Goal: Transaction & Acquisition: Book appointment/travel/reservation

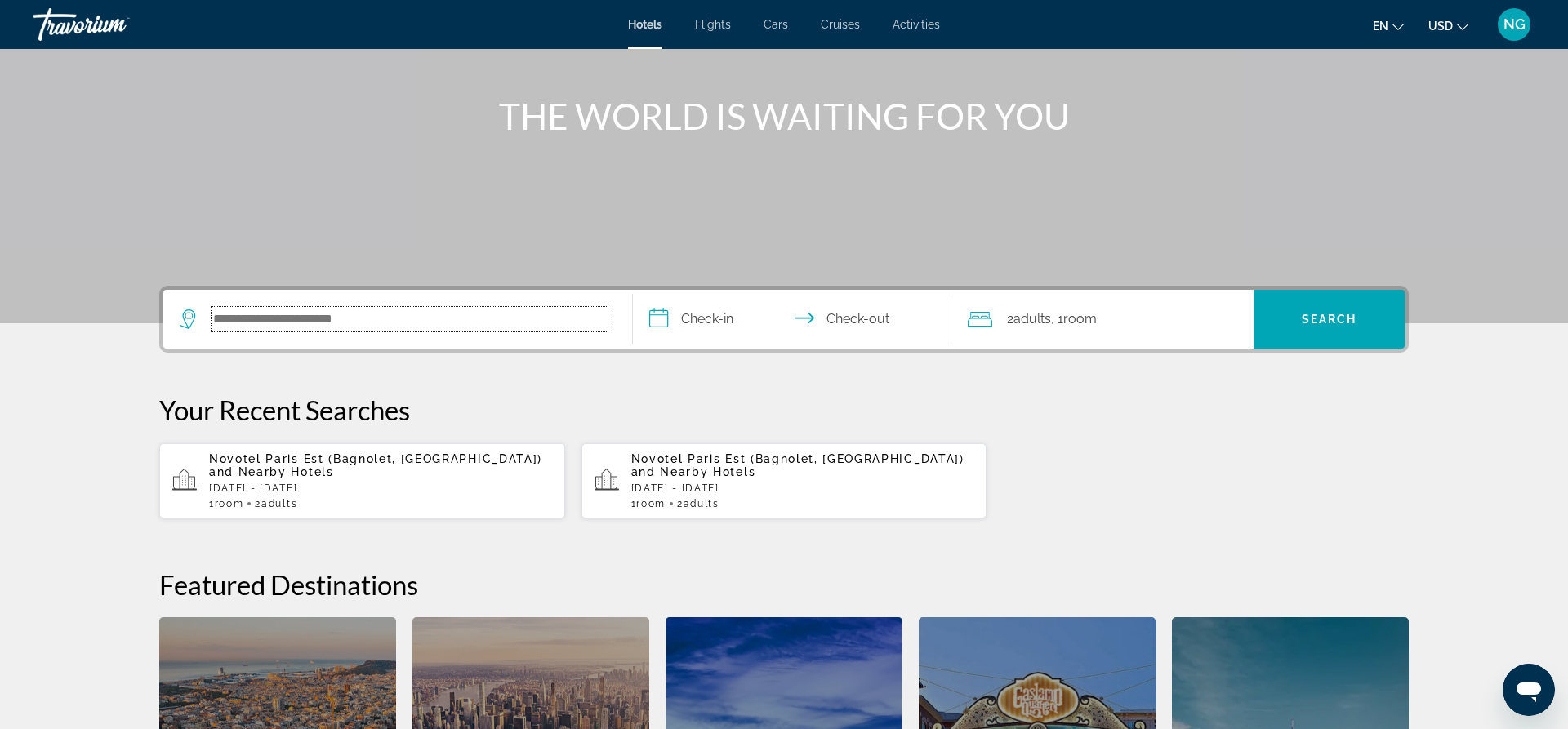
click at [514, 326] on input "Search hotel destination" at bounding box center [409, 318] width 396 height 24
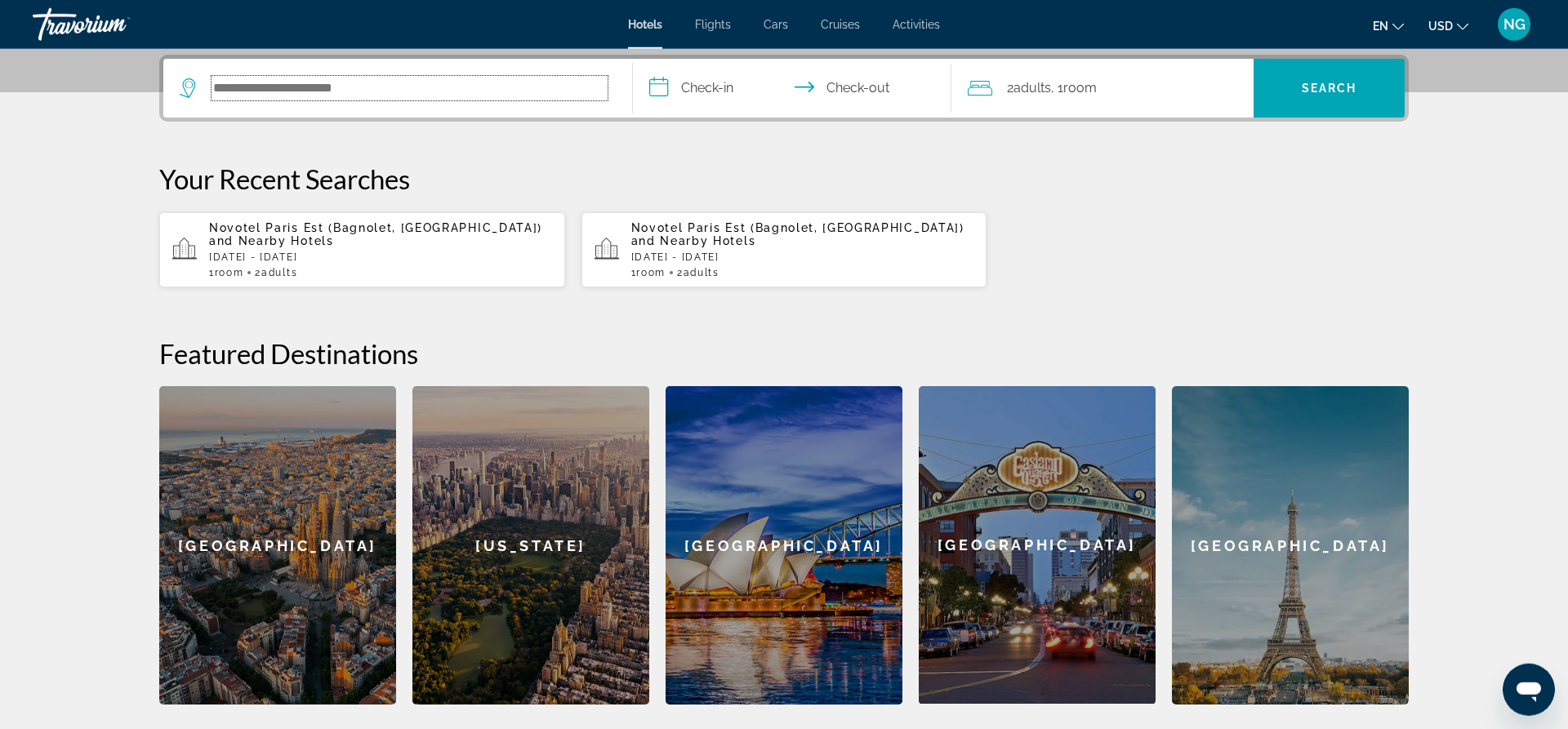
scroll to position [399, 0]
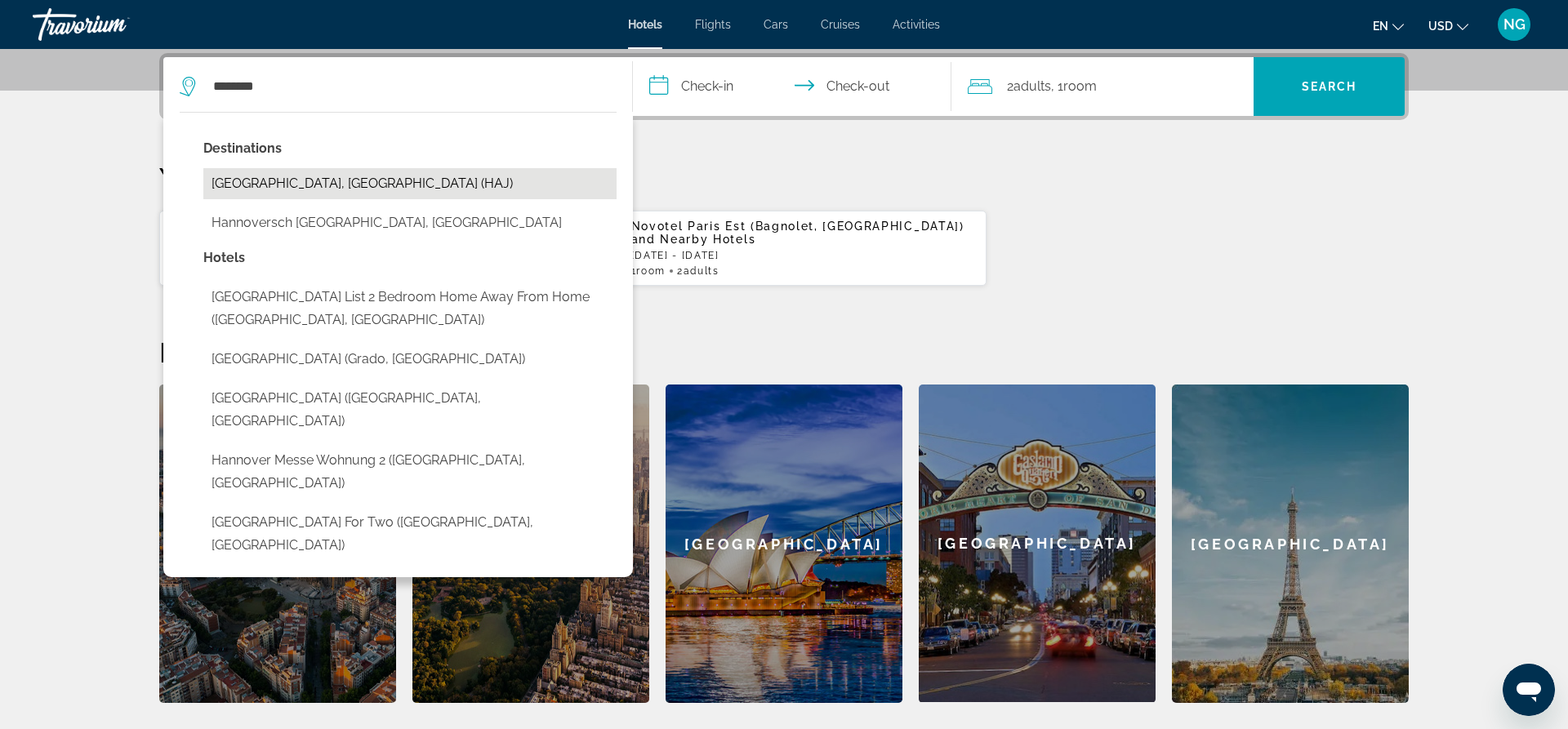
click at [362, 181] on button "[GEOGRAPHIC_DATA], [GEOGRAPHIC_DATA] (HAJ)" at bounding box center [410, 184] width 414 height 31
type input "**********"
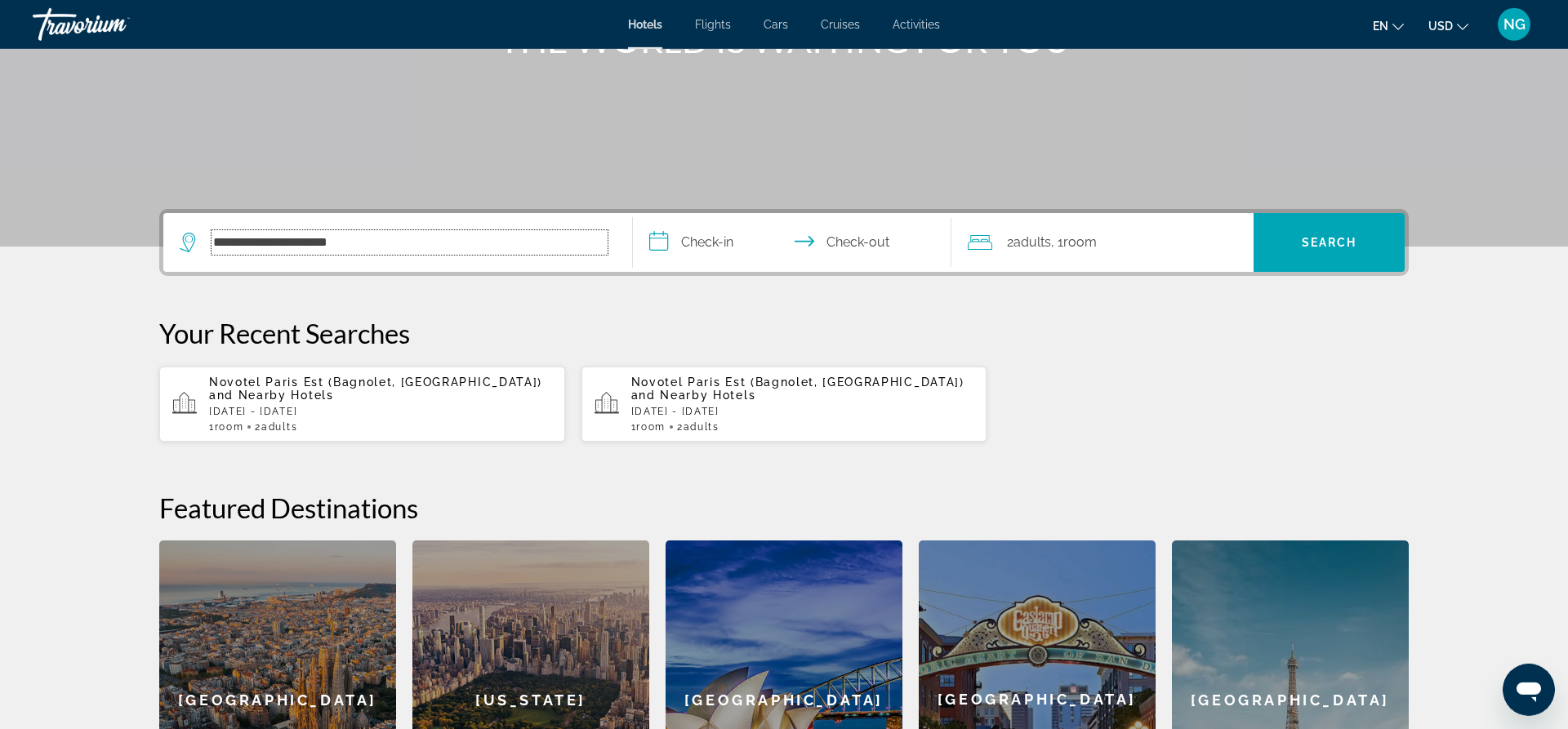
scroll to position [233, 0]
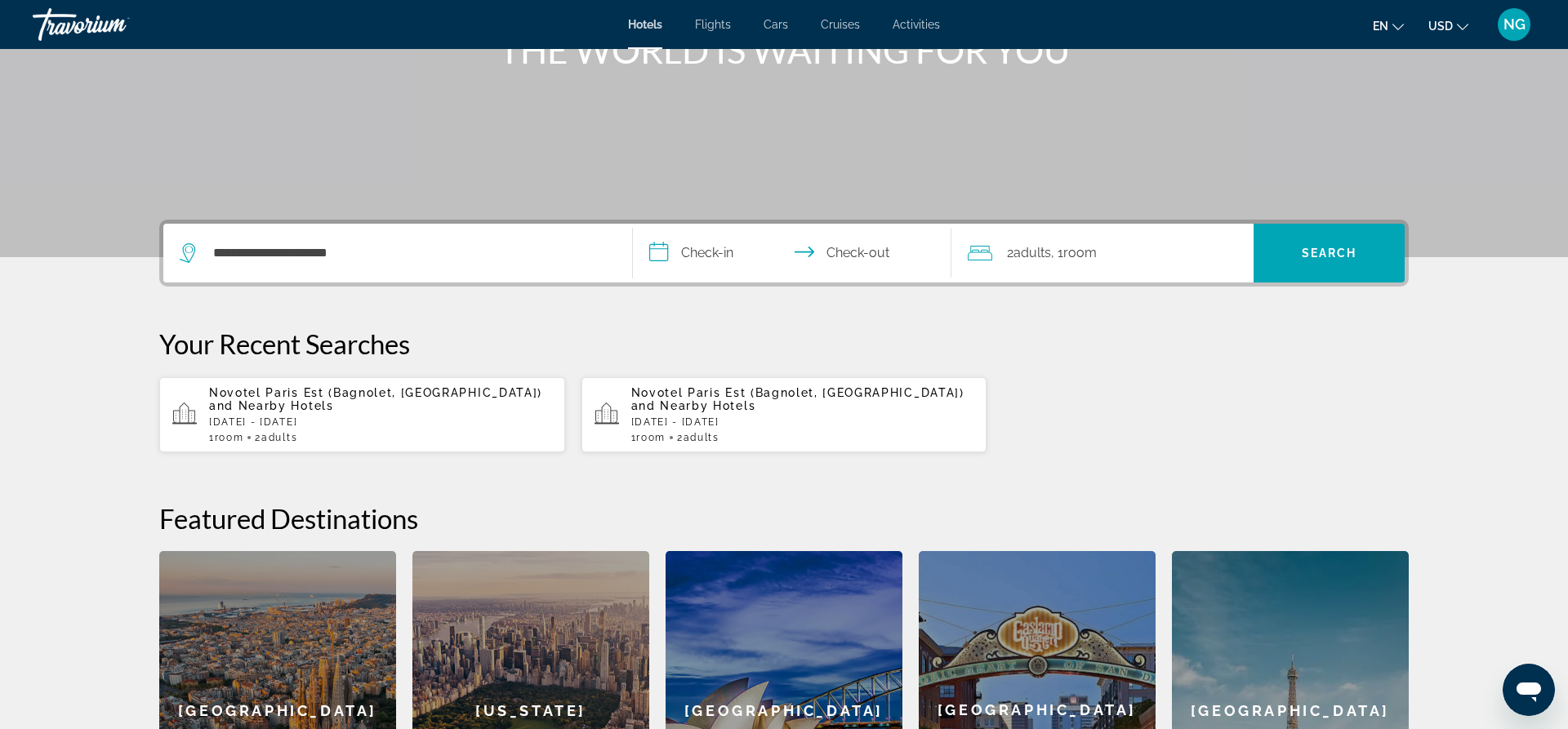
click at [719, 254] on input "**********" at bounding box center [795, 255] width 325 height 63
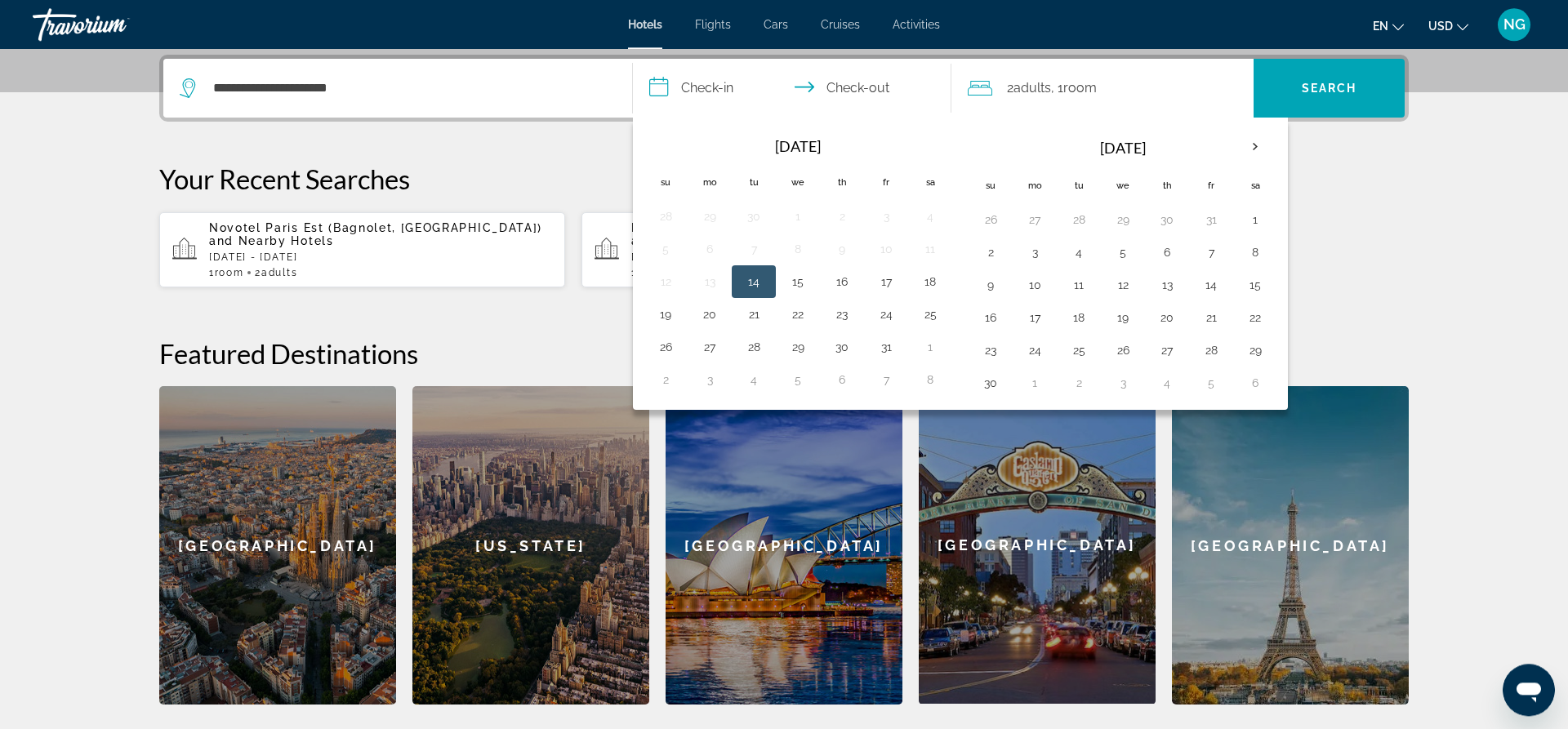
scroll to position [399, 0]
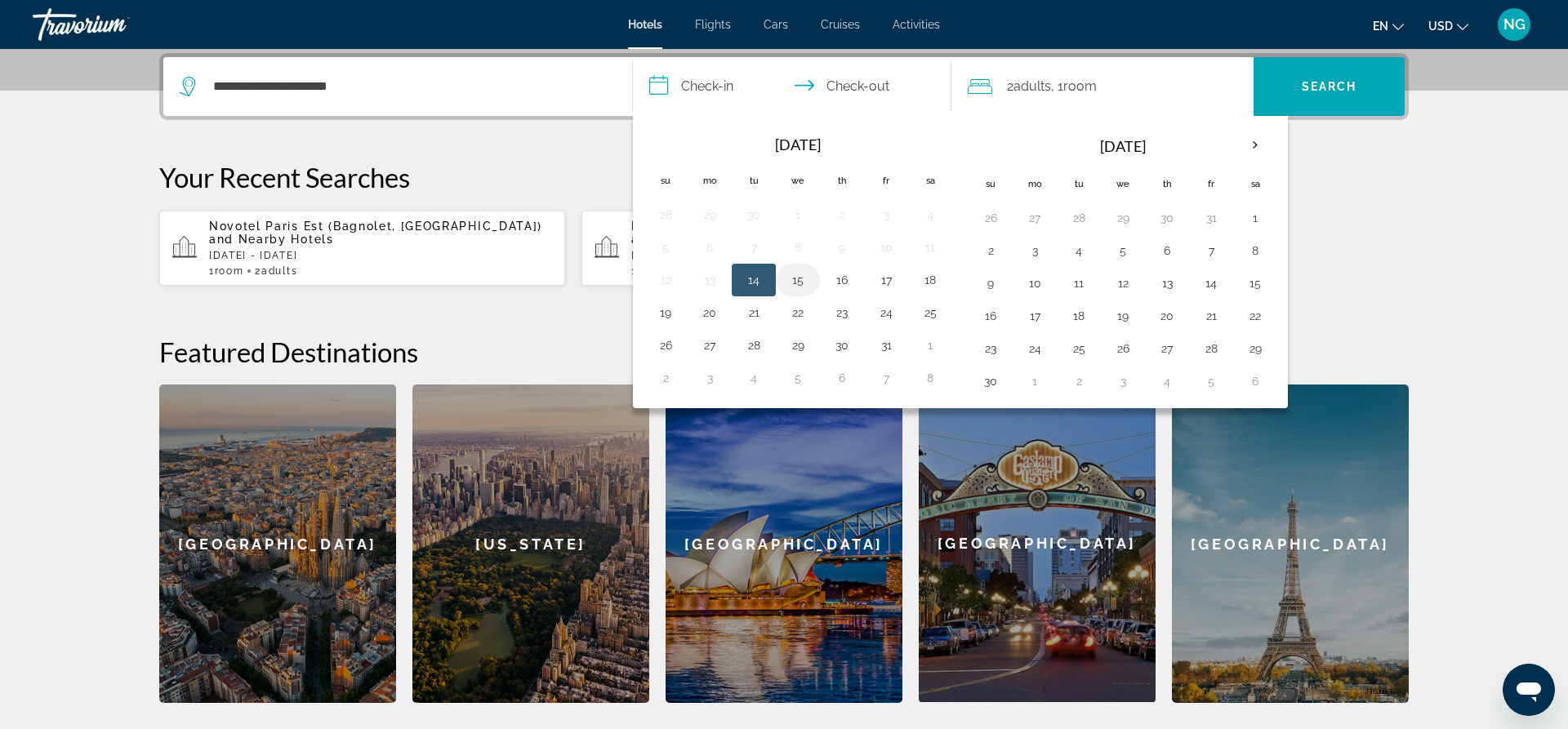
click at [793, 278] on button "15" at bounding box center [797, 279] width 26 height 22
click at [936, 279] on button "18" at bounding box center [930, 279] width 26 height 22
type input "**********"
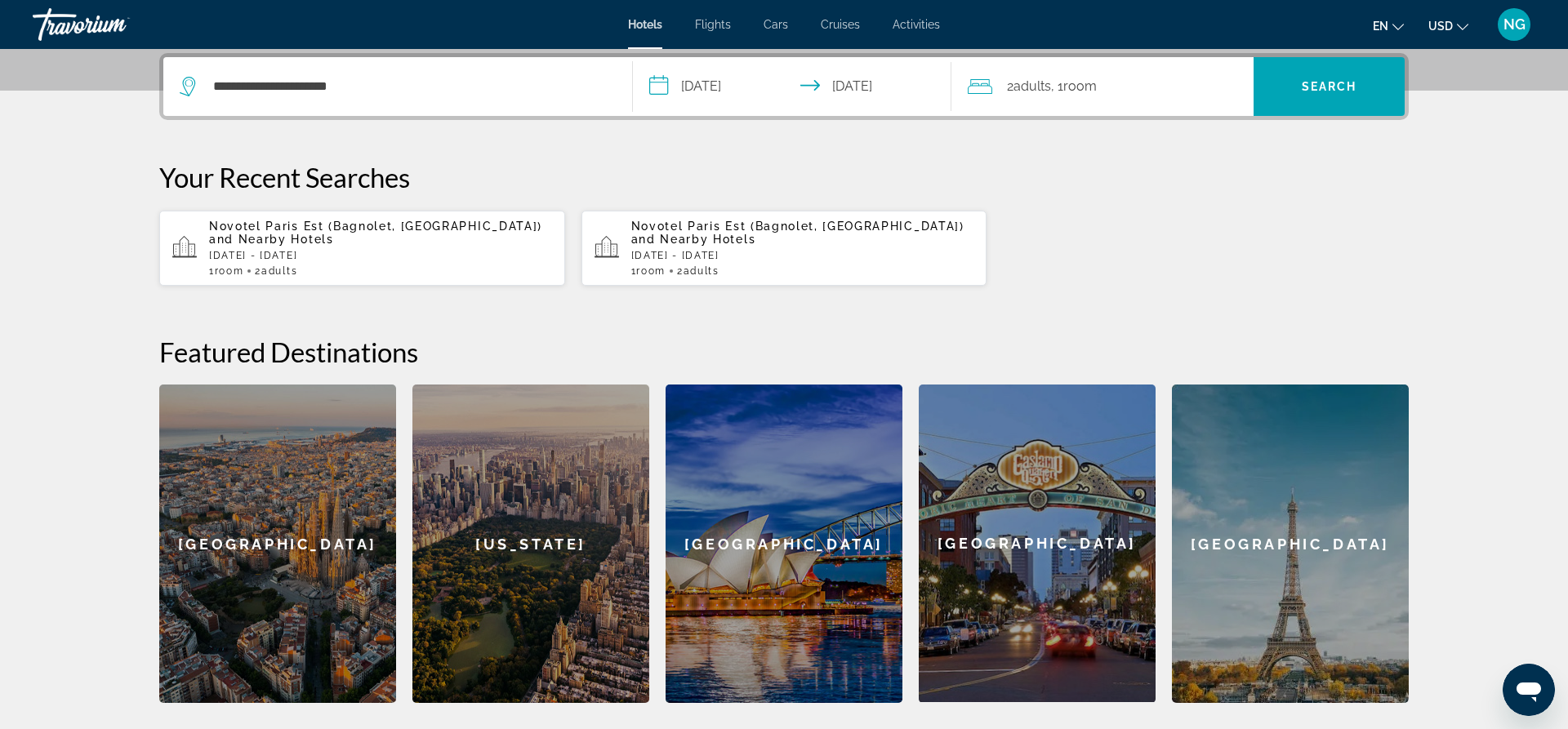
scroll to position [316, 0]
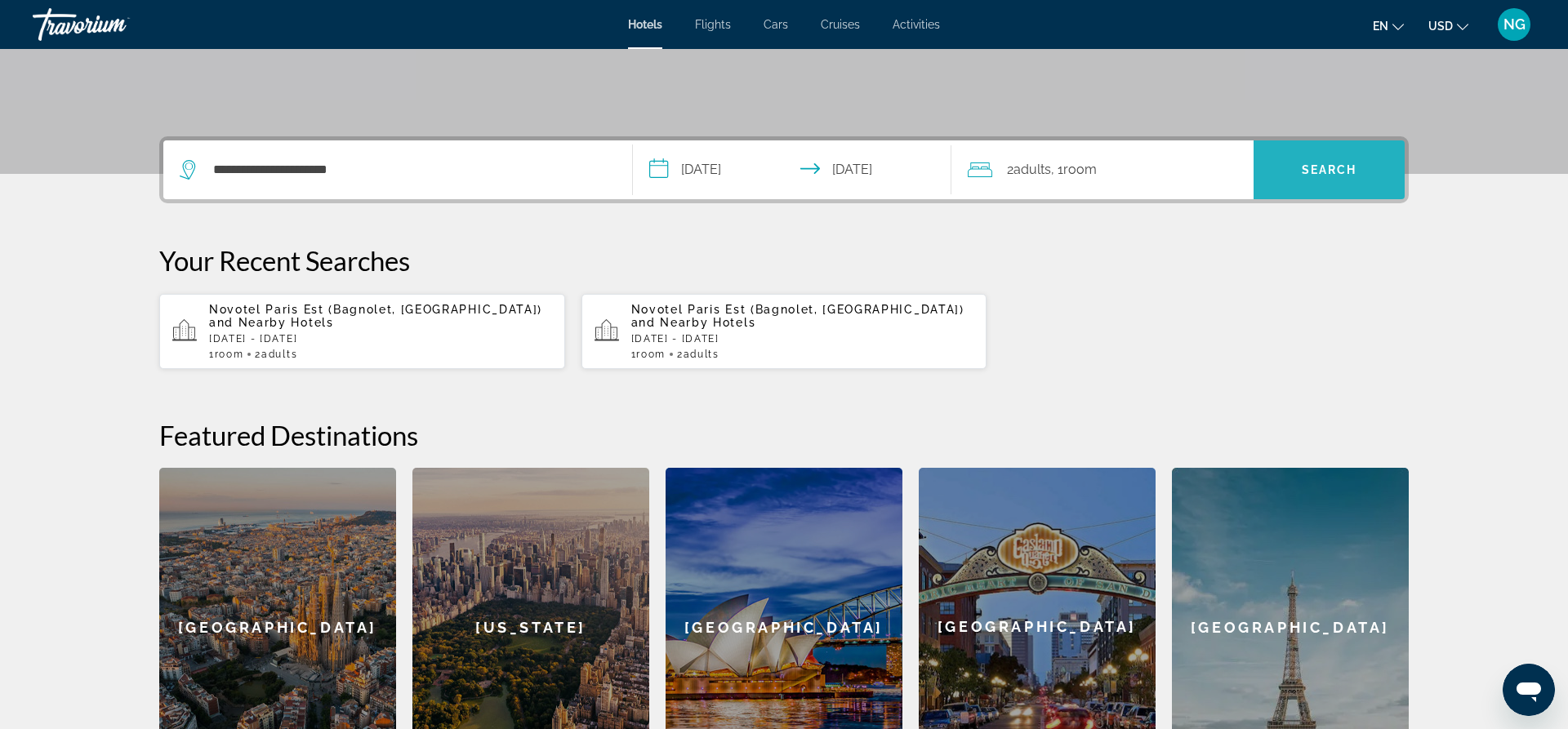
click at [1331, 161] on span "Search" at bounding box center [1329, 169] width 151 height 39
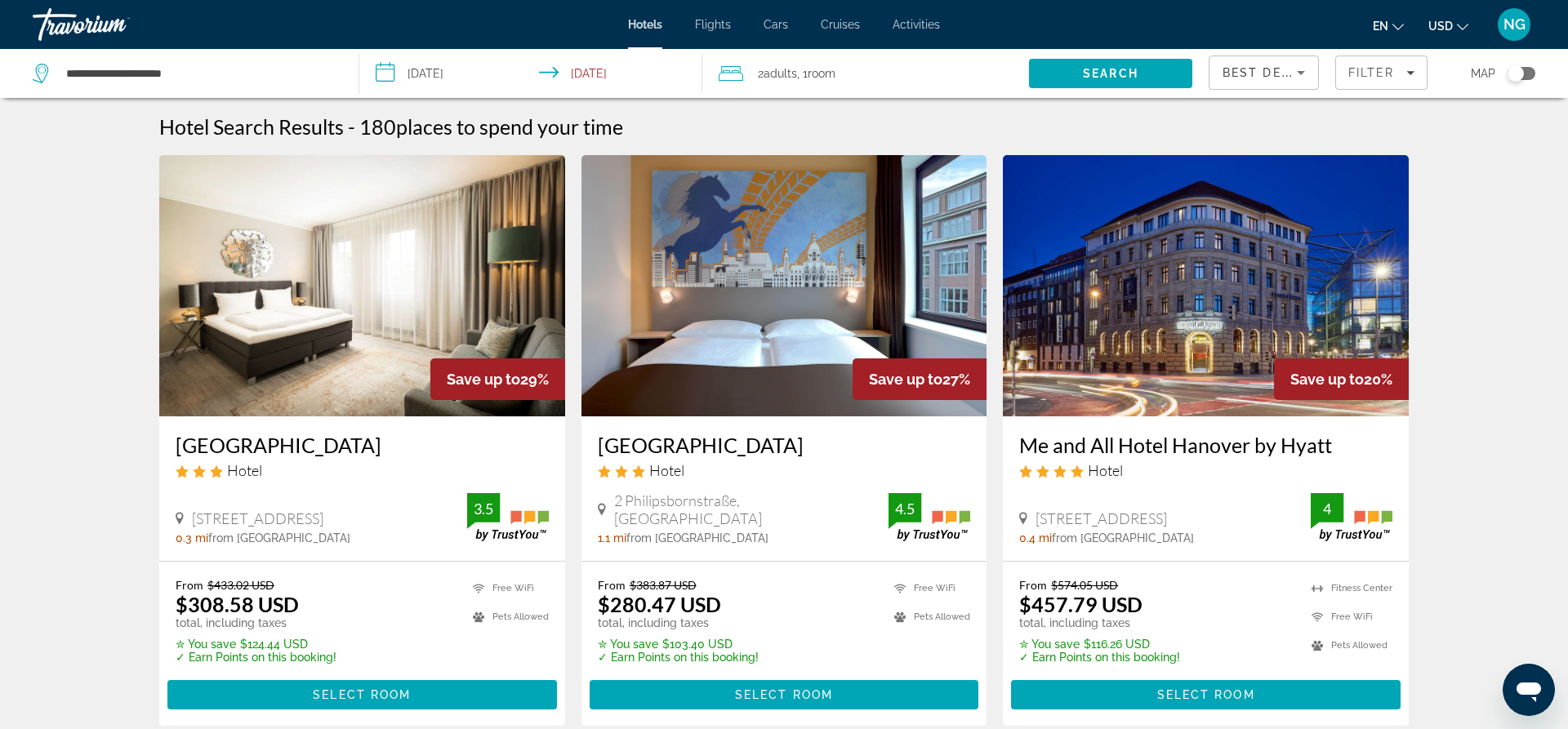
drag, startPoint x: 172, startPoint y: 447, endPoint x: 419, endPoint y: 434, distance: 247.3
click at [419, 434] on div "[GEOGRAPHIC_DATA] Hotel Friedrichswall 21, [GEOGRAPHIC_DATA] 0.3 mi from [GEOGR…" at bounding box center [362, 489] width 406 height 145
copy h3 "[GEOGRAPHIC_DATA]"
click at [412, 484] on div "[GEOGRAPHIC_DATA] Hotel" at bounding box center [361, 462] width 373 height 58
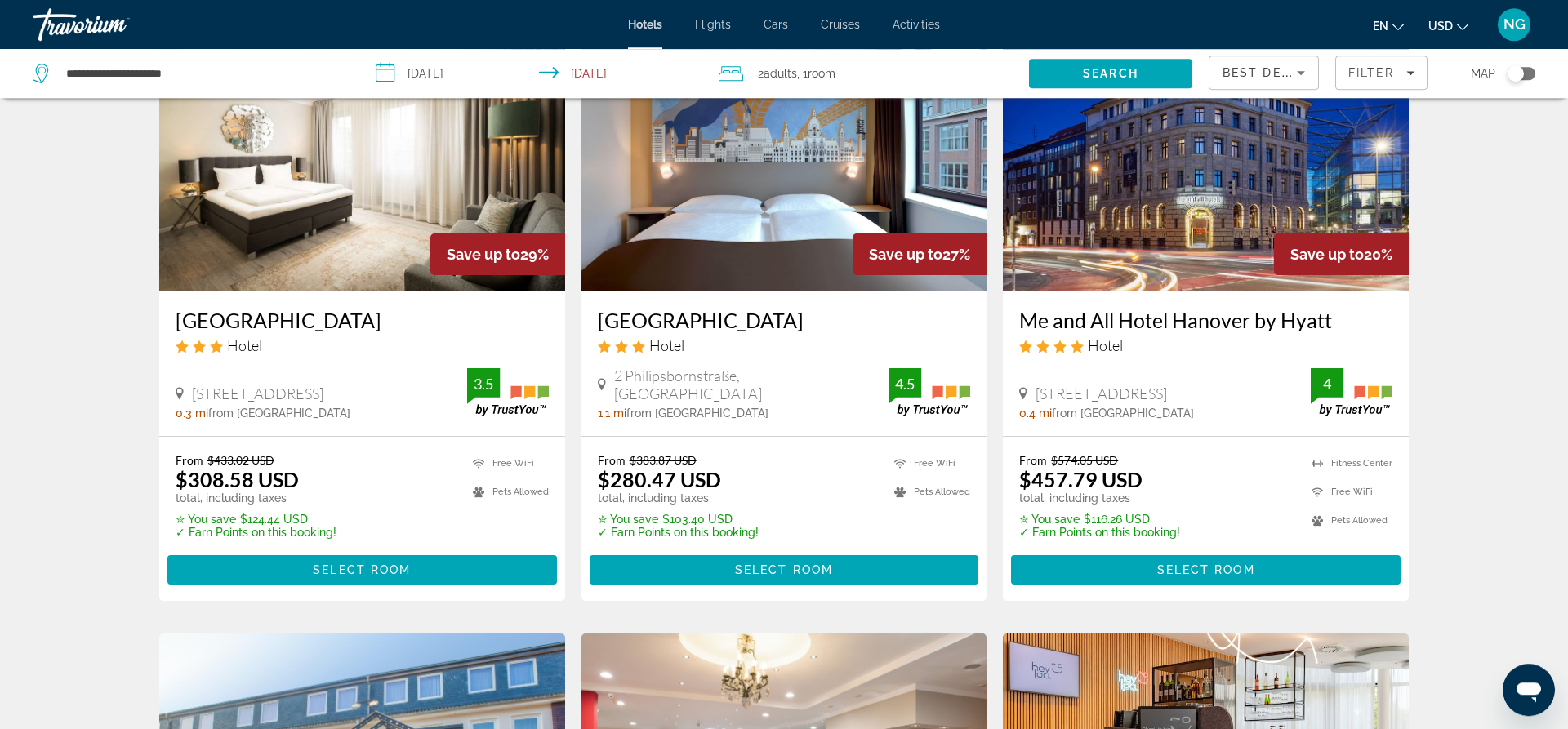
scroll to position [166, 0]
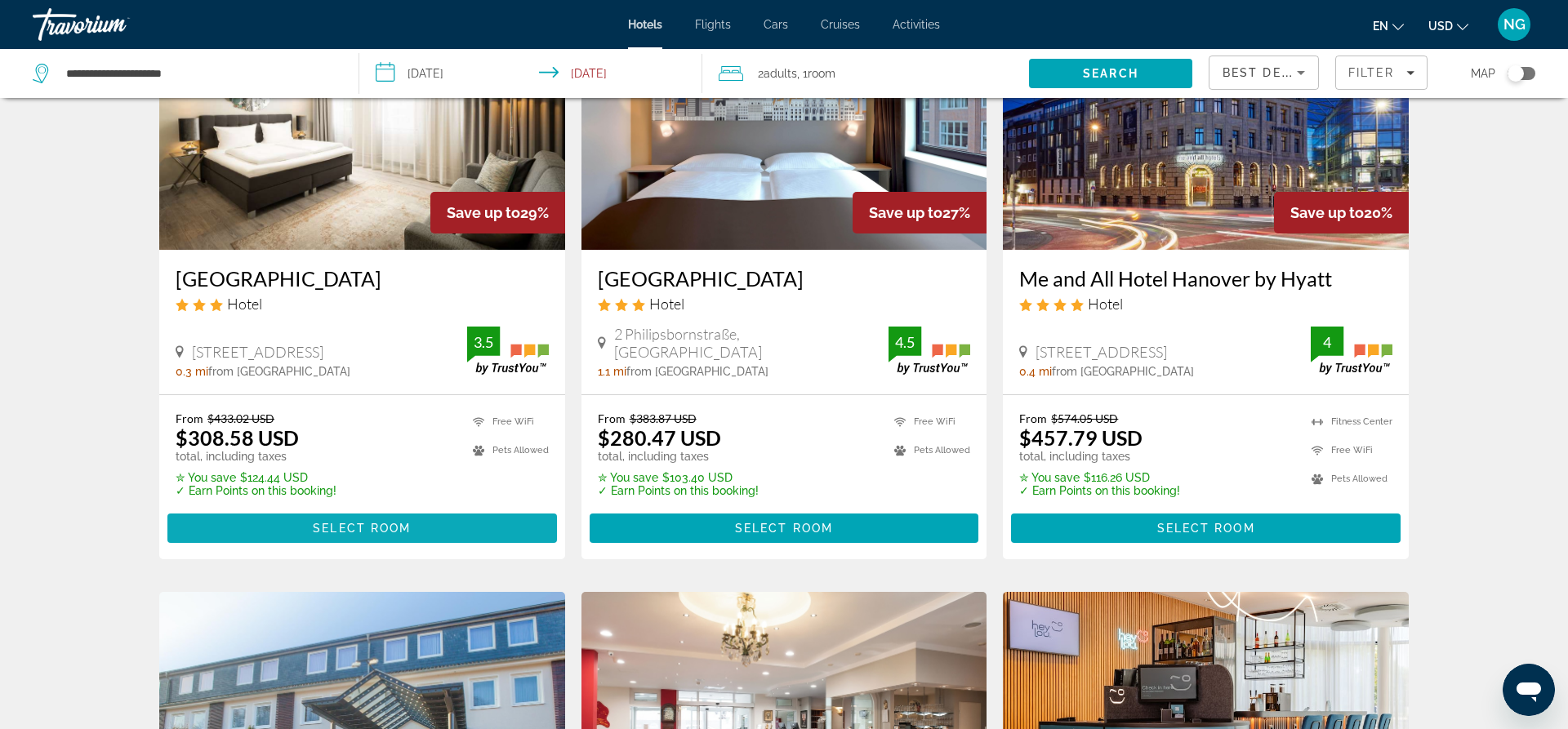
click at [326, 525] on span "Select Room" at bounding box center [361, 528] width 98 height 13
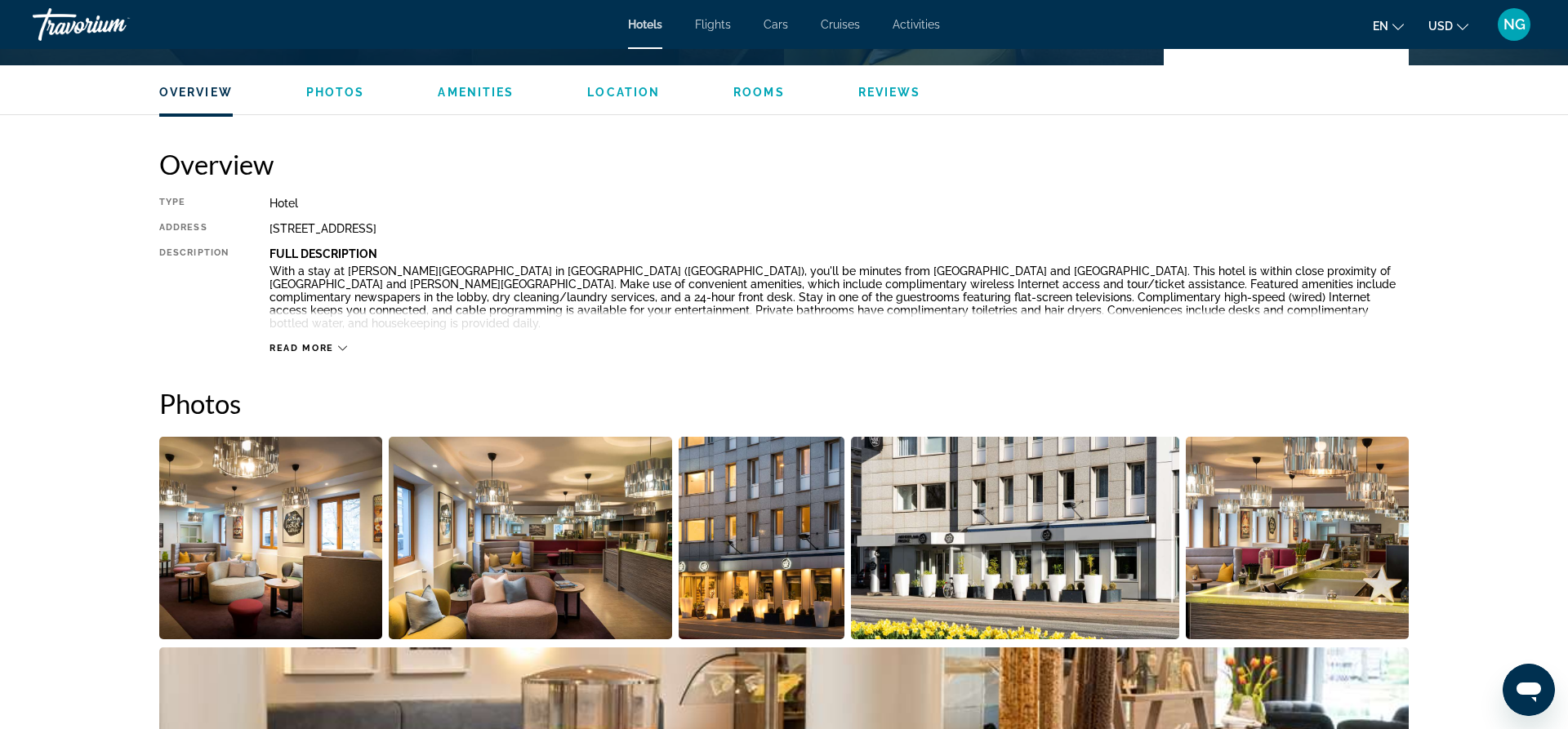
scroll to position [499, 0]
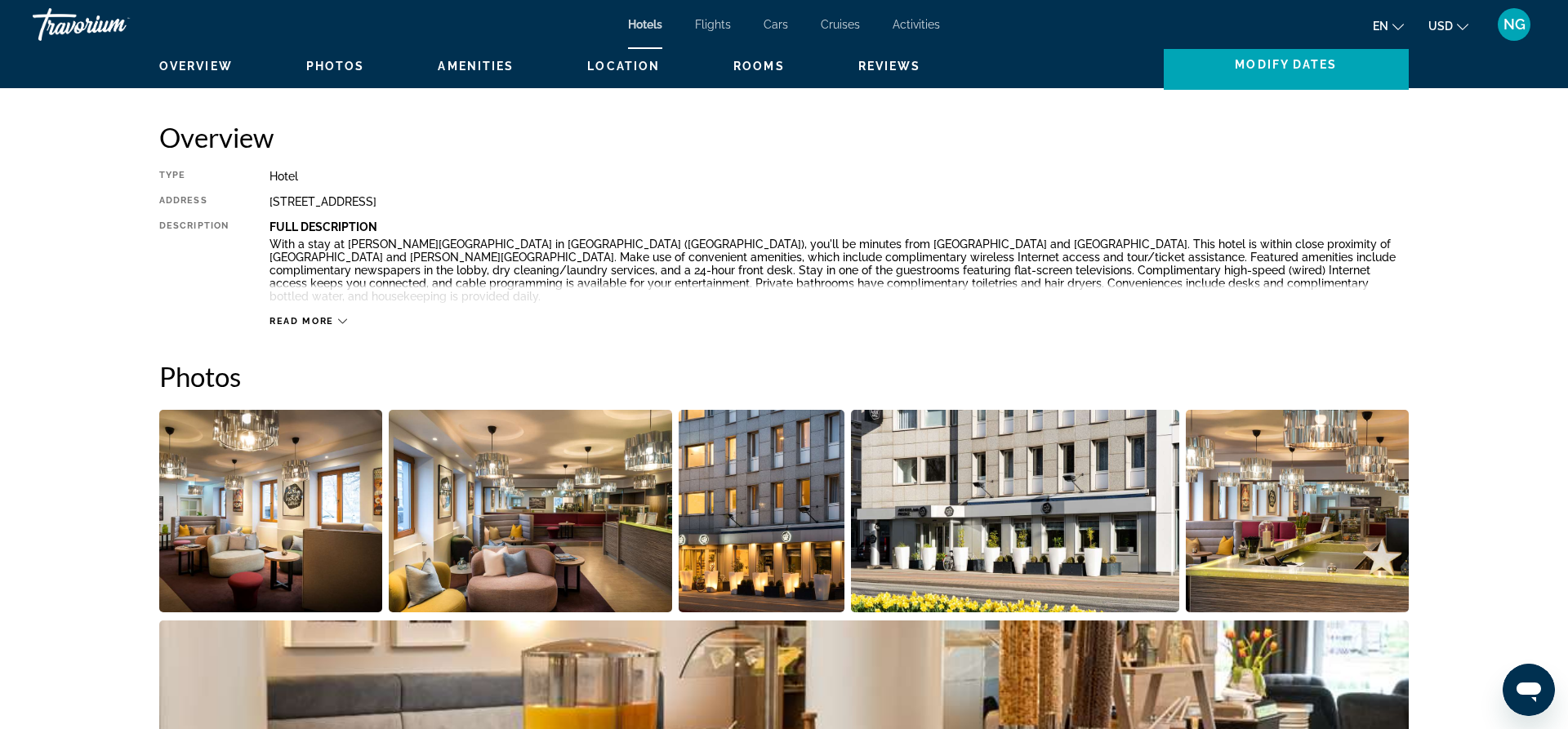
click at [343, 317] on icon "Main content" at bounding box center [342, 321] width 9 height 9
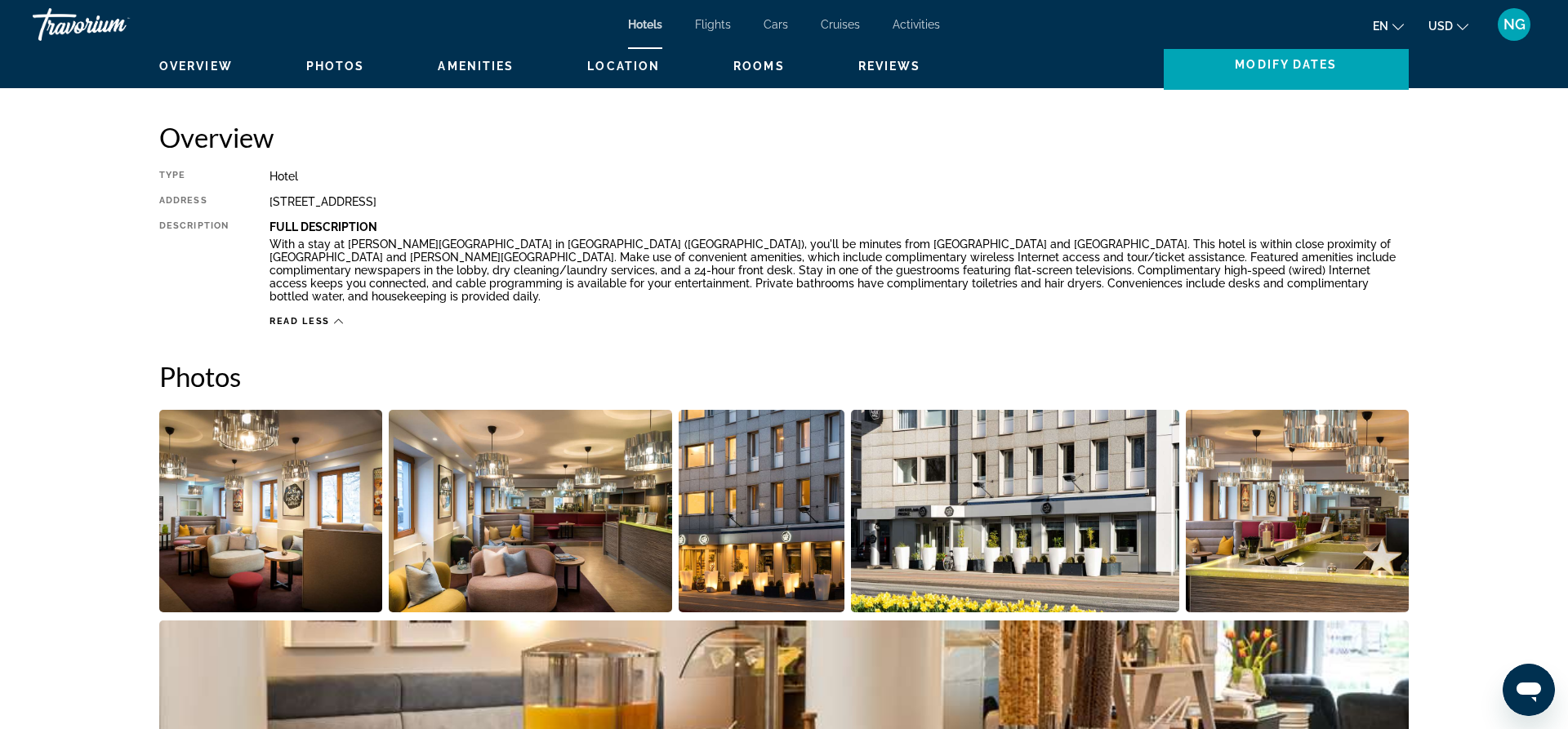
click at [1404, 26] on icon "Change language" at bounding box center [1399, 27] width 12 height 12
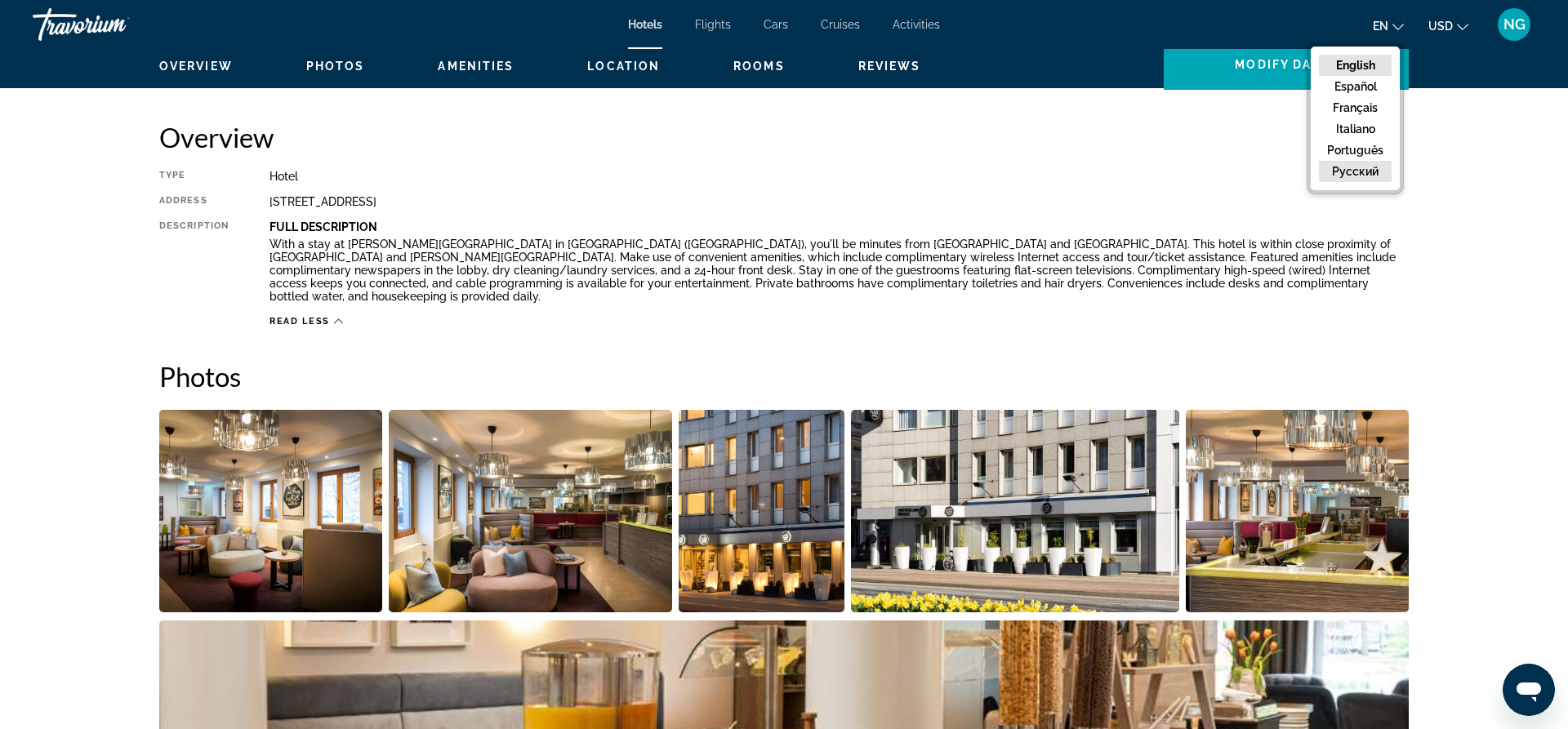
click at [1367, 164] on button "русский" at bounding box center [1355, 171] width 73 height 21
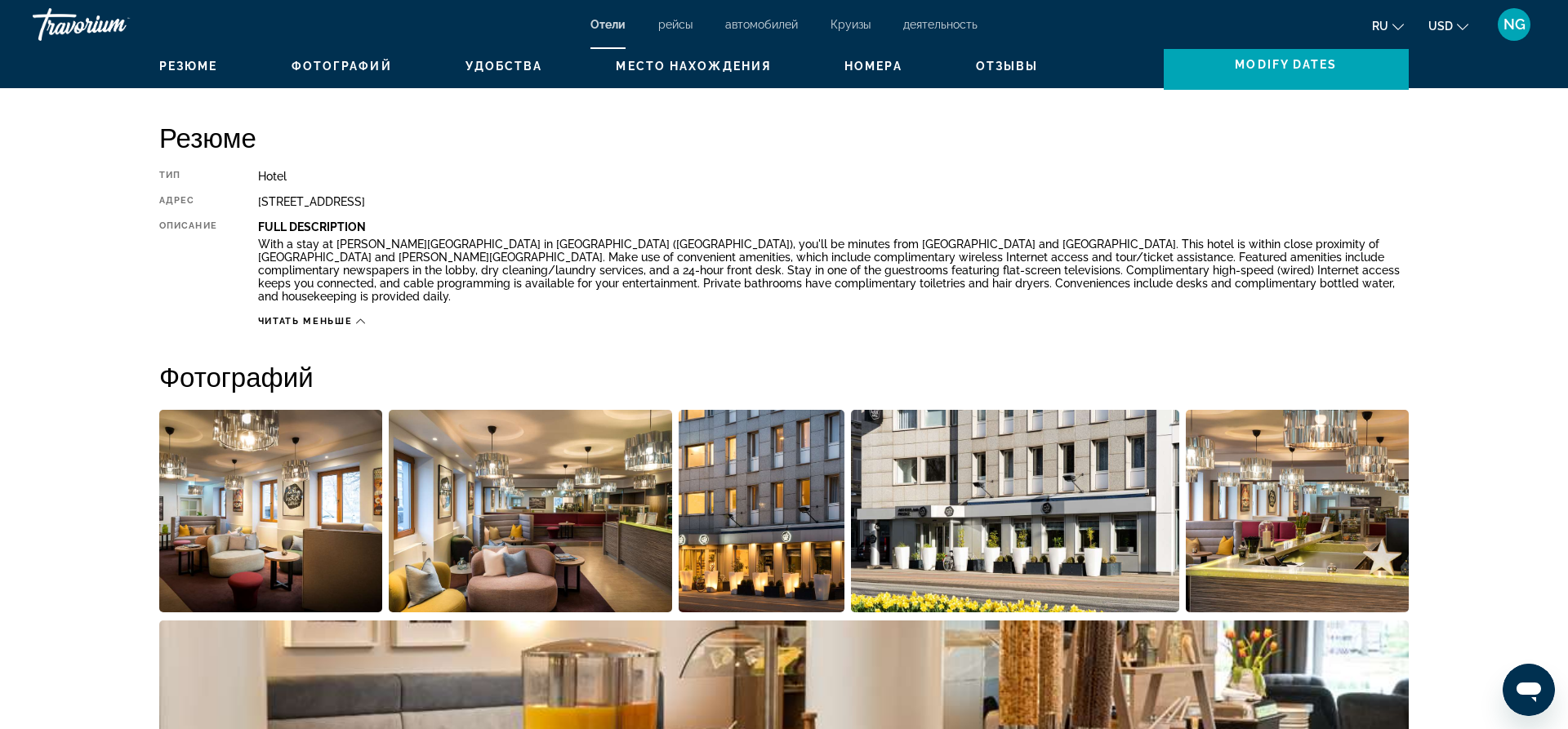
click at [1451, 26] on span "USD" at bounding box center [1440, 25] width 24 height 13
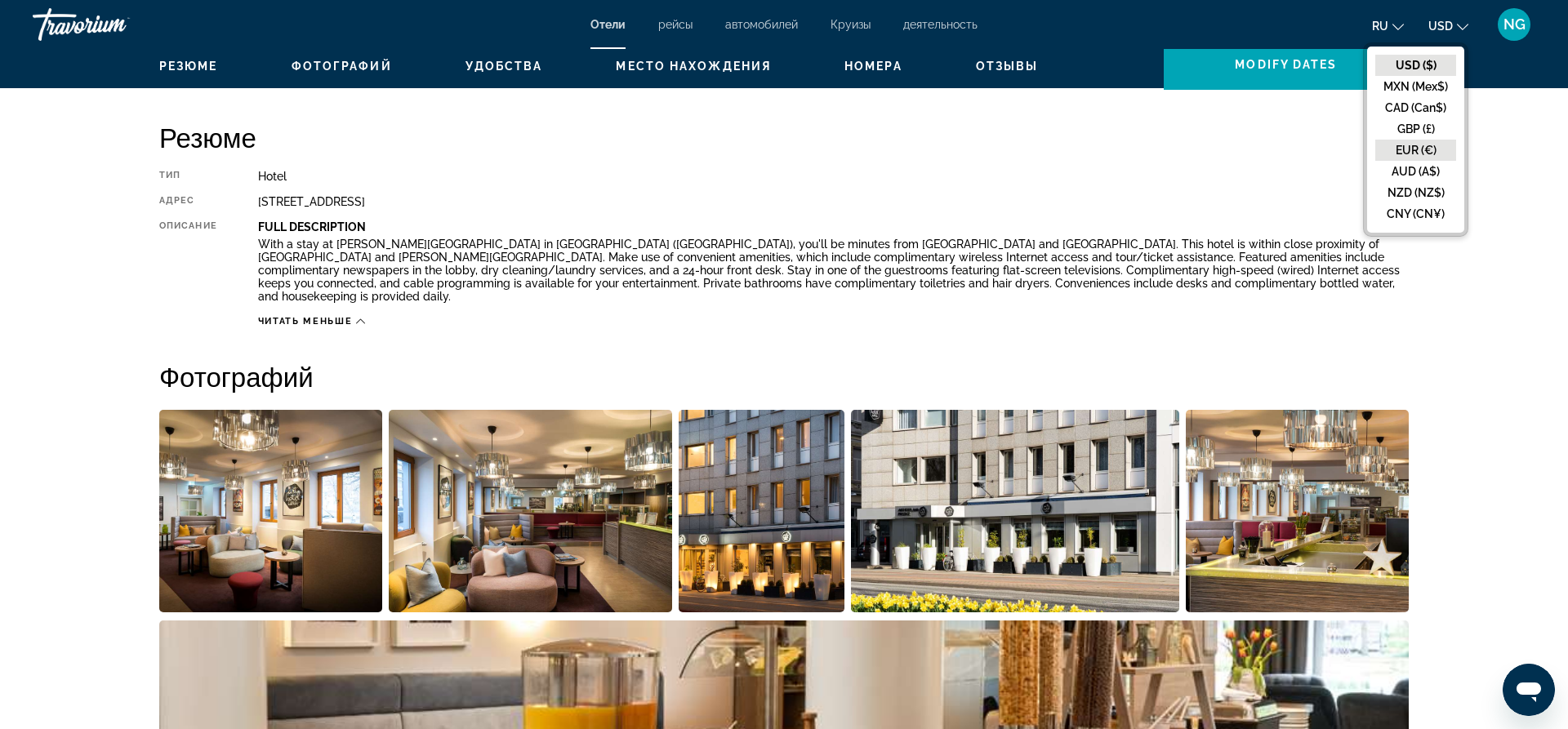
click at [1421, 152] on button "EUR (€)" at bounding box center [1415, 150] width 81 height 21
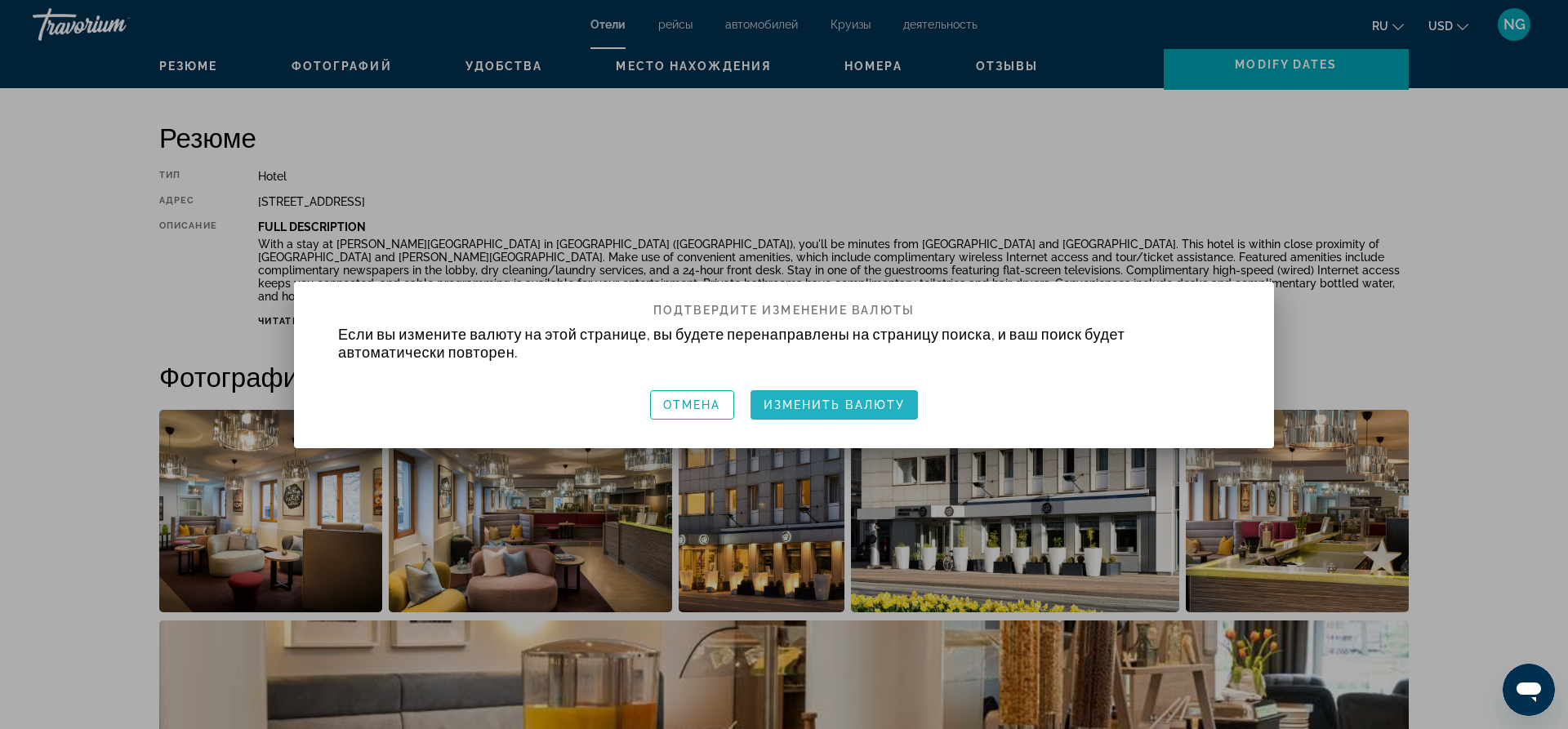
click at [823, 403] on span "Изменить валюту" at bounding box center [835, 404] width 142 height 13
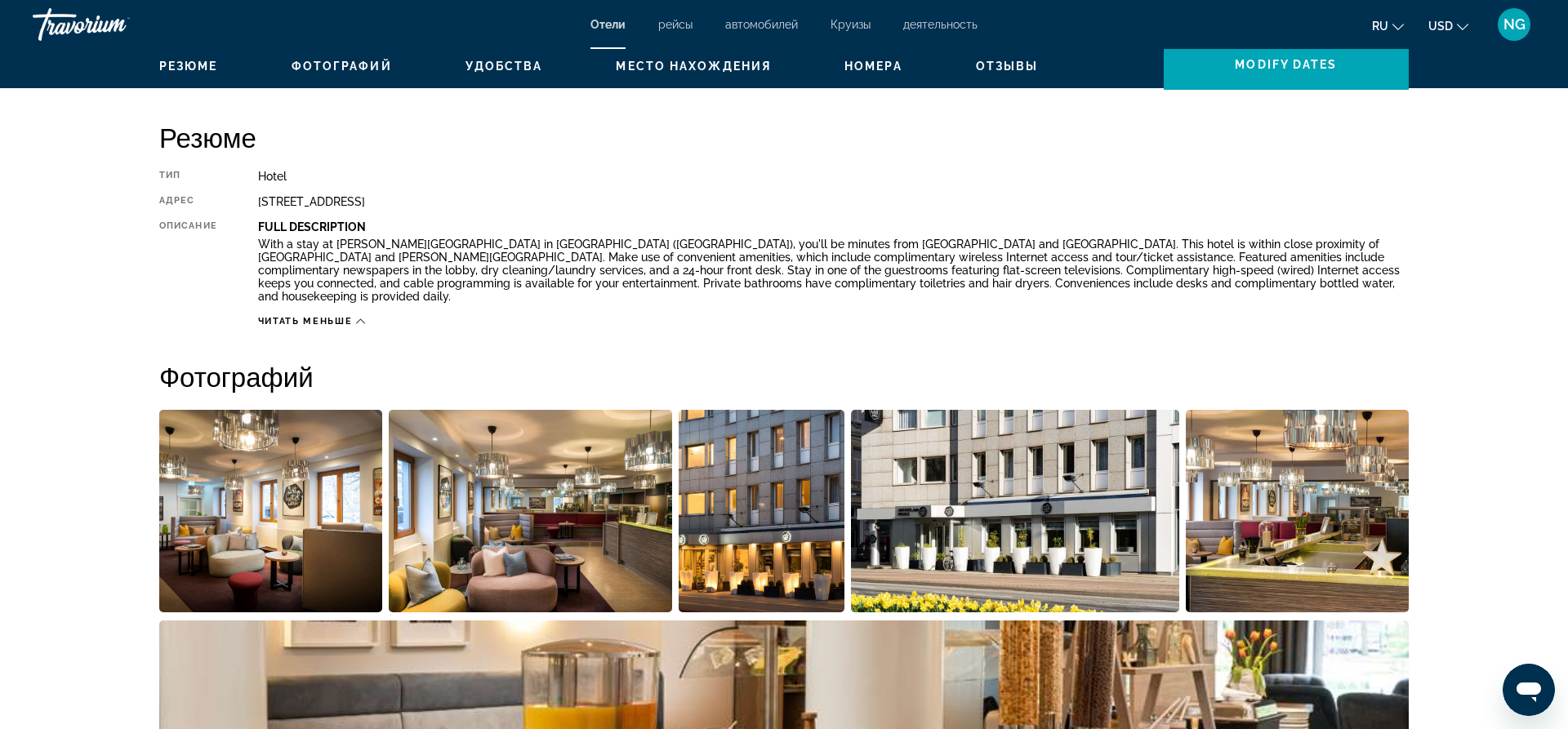
scroll to position [499, 0]
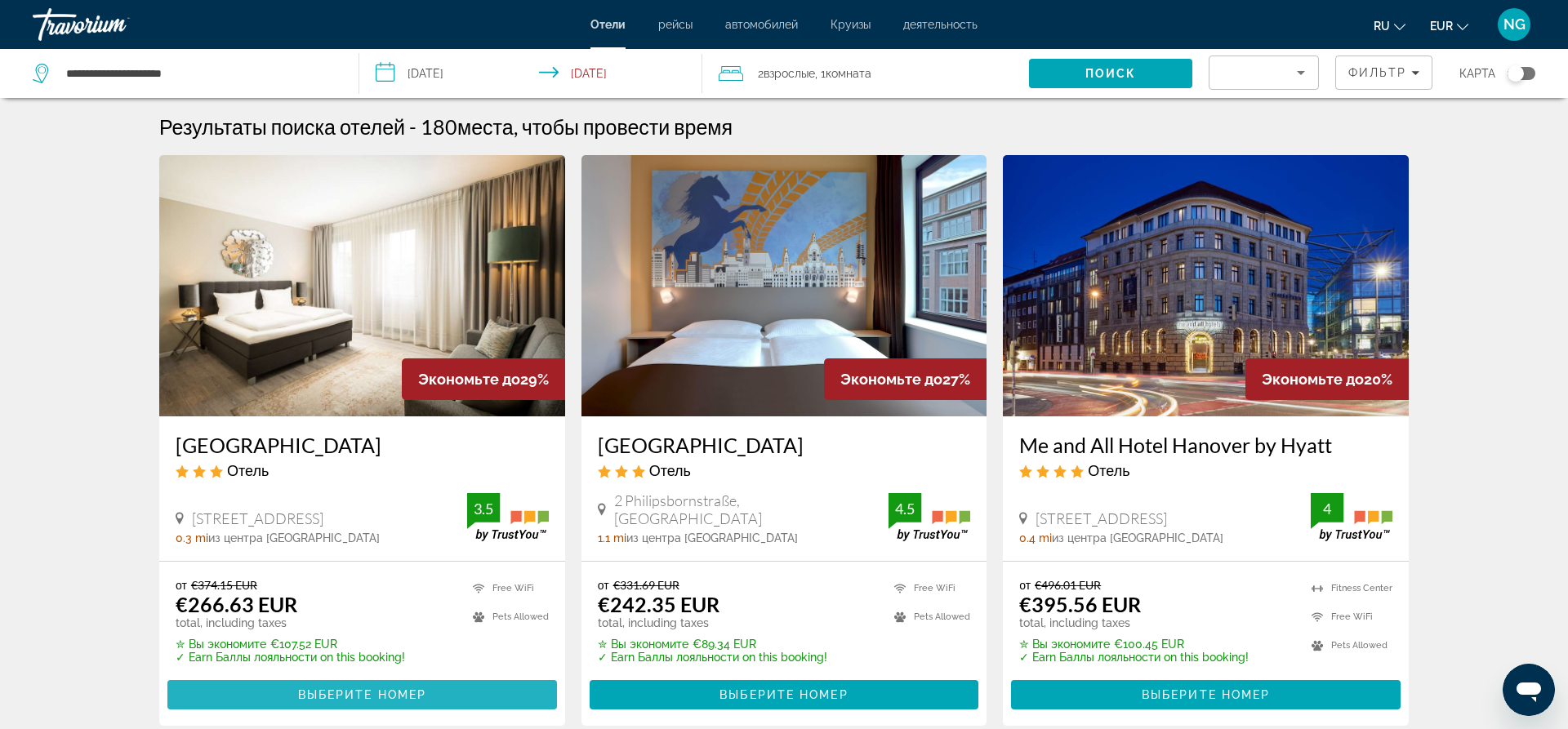
click at [375, 693] on span "Выберите номер" at bounding box center [362, 694] width 128 height 13
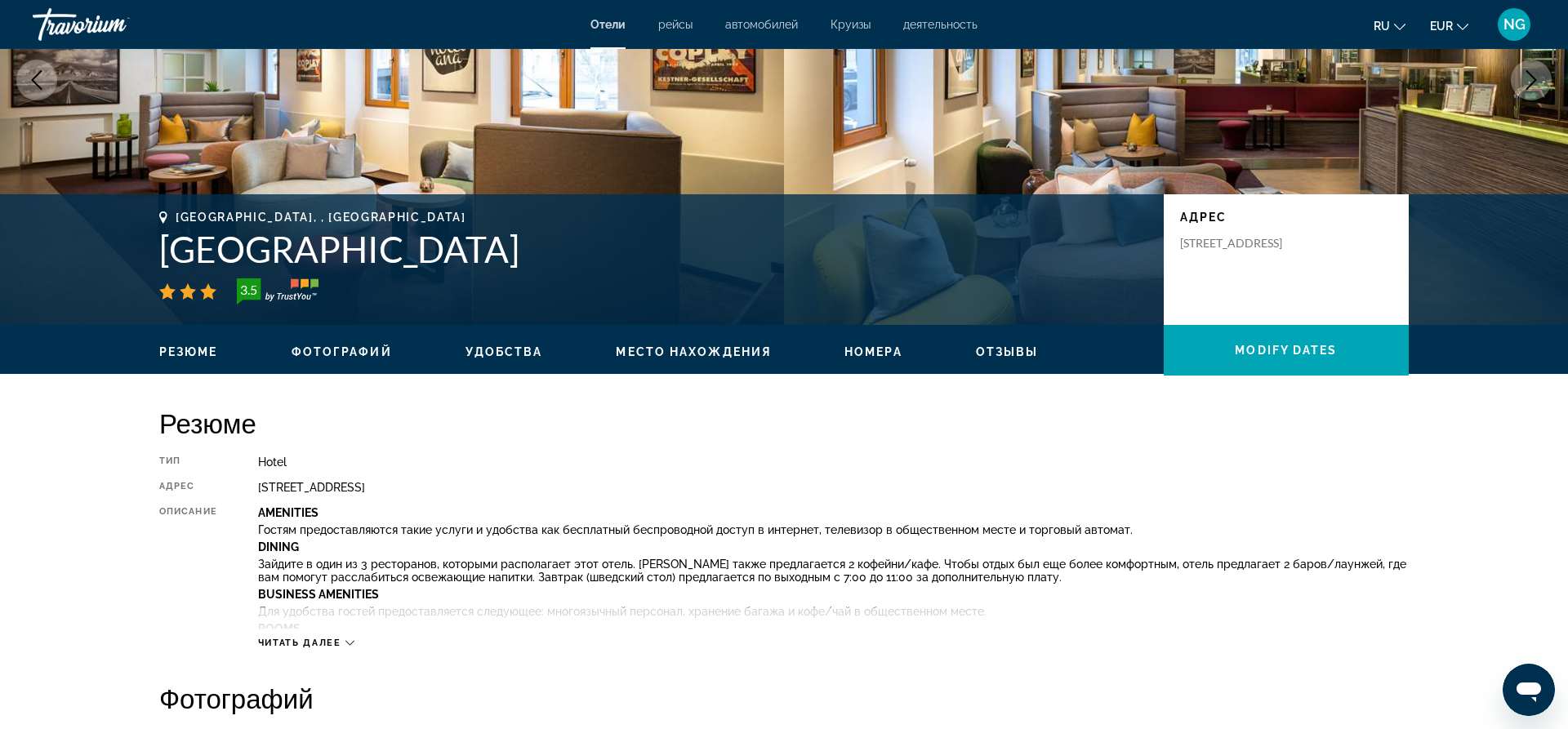
scroll to position [166, 0]
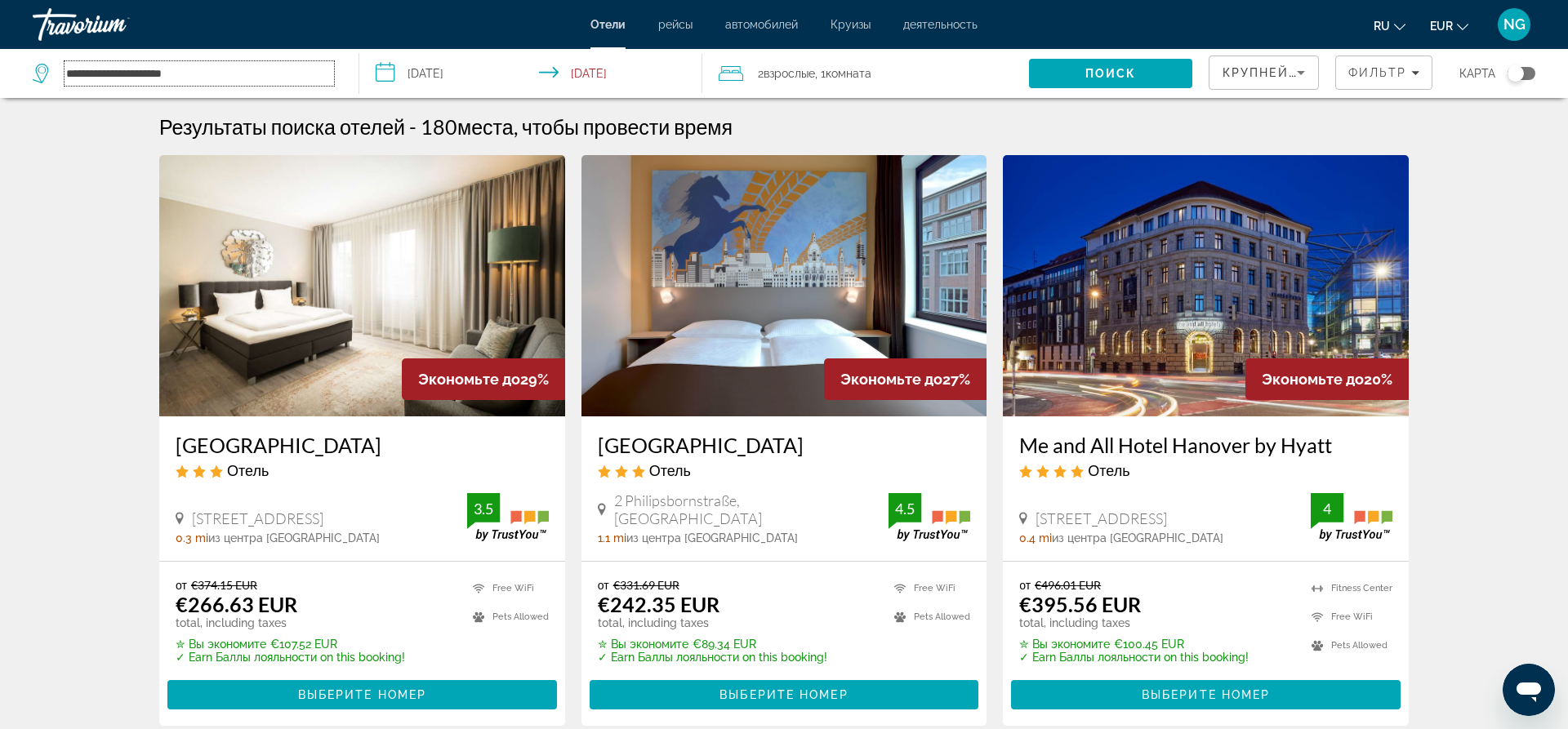
click at [262, 83] on input "**********" at bounding box center [199, 73] width 270 height 24
drag, startPoint x: 255, startPoint y: 75, endPoint x: 0, endPoint y: 52, distance: 256.0
click at [64, 61] on input "**********" at bounding box center [199, 73] width 270 height 24
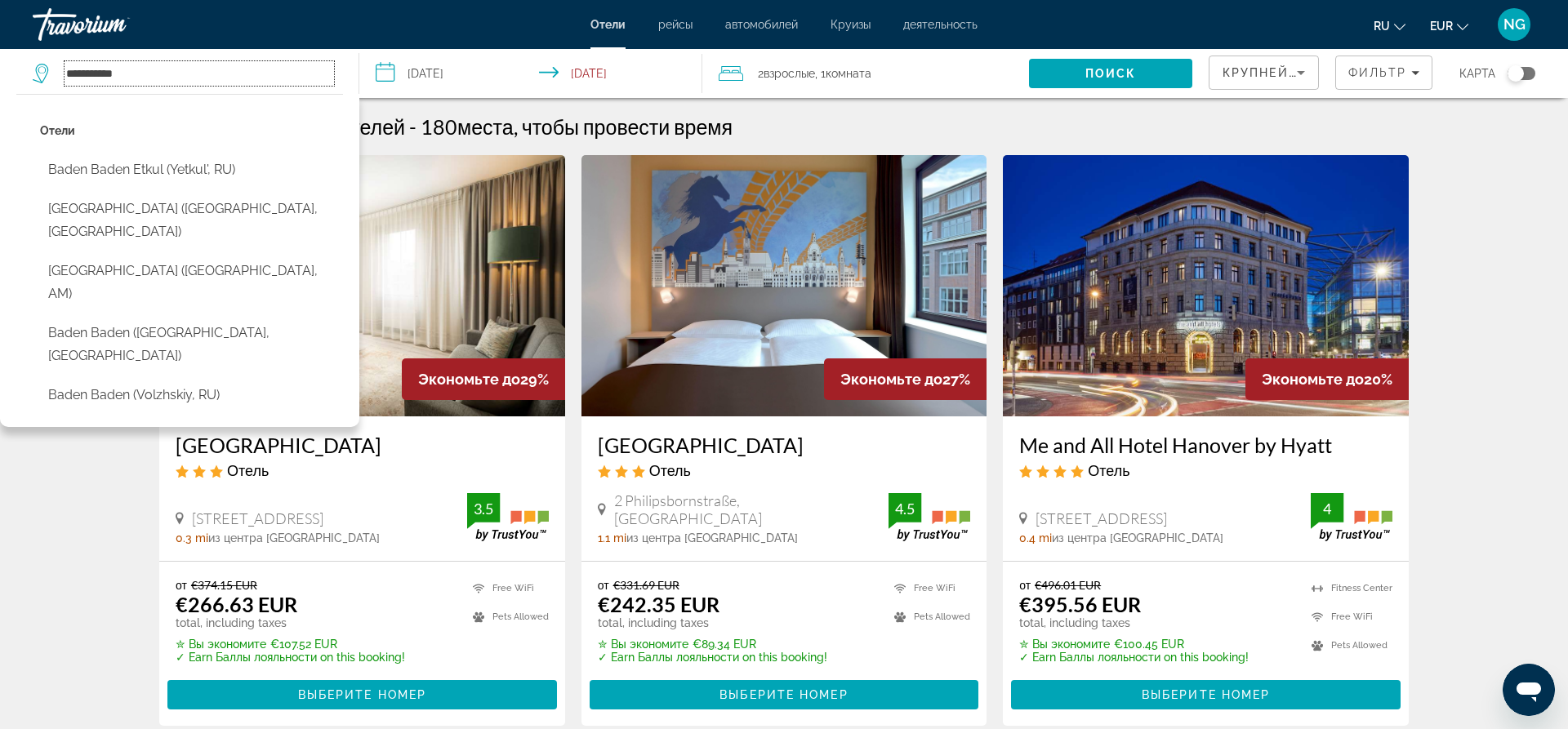
click at [98, 68] on input "**********" at bounding box center [199, 73] width 270 height 24
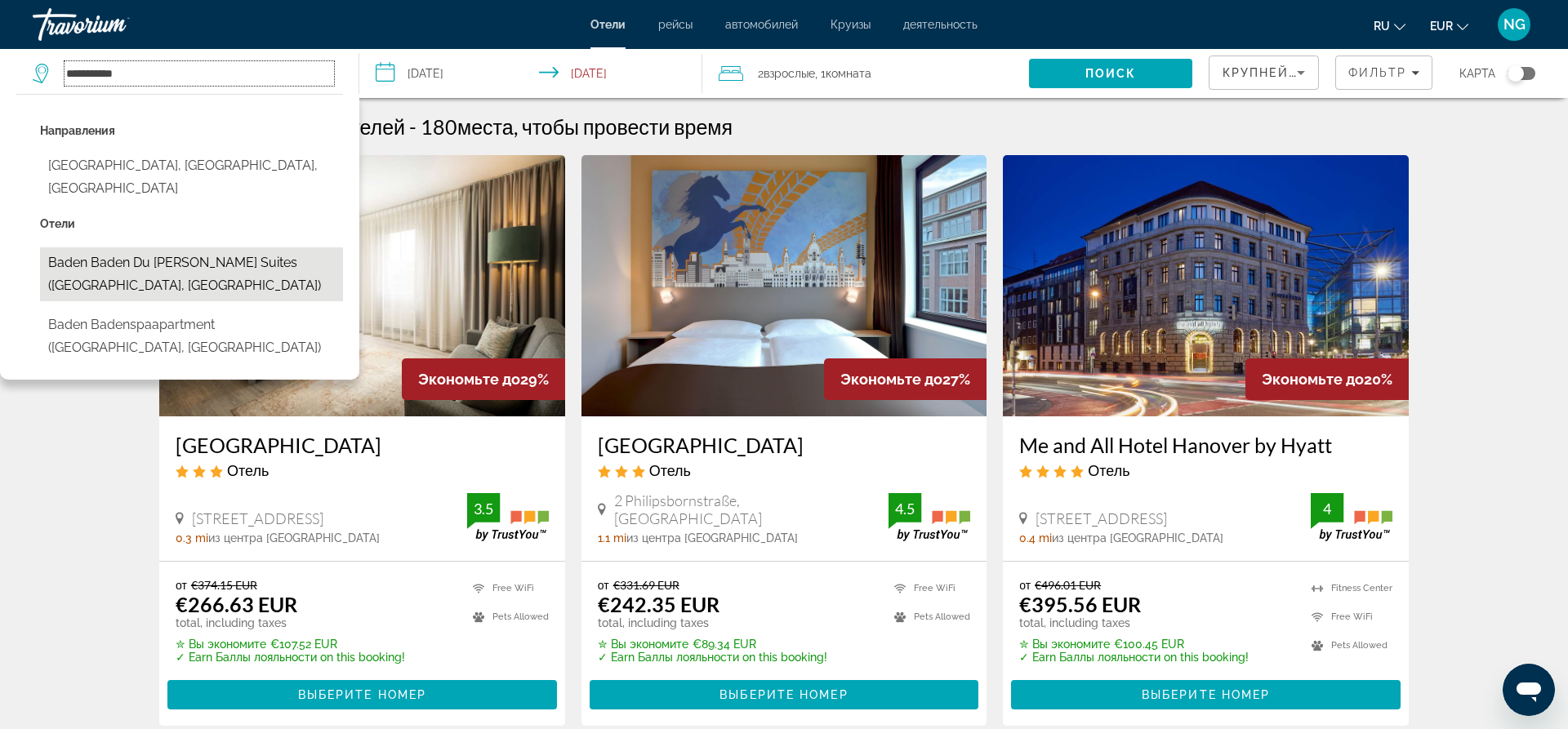
scroll to position [84, 0]
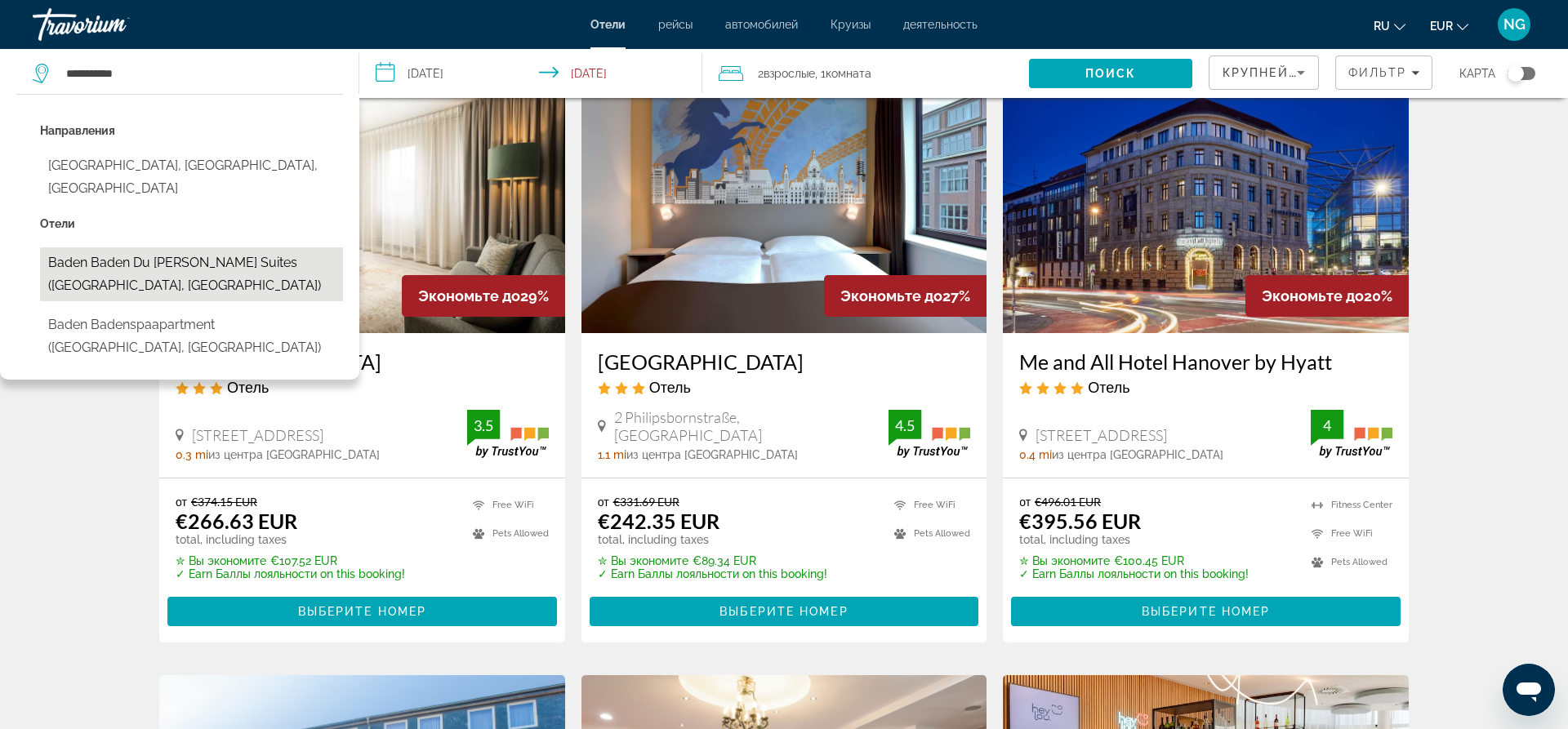
click at [241, 251] on button "Baden Baden Du [PERSON_NAME] Suites ([GEOGRAPHIC_DATA], [GEOGRAPHIC_DATA])" at bounding box center [191, 273] width 303 height 54
type input "**********"
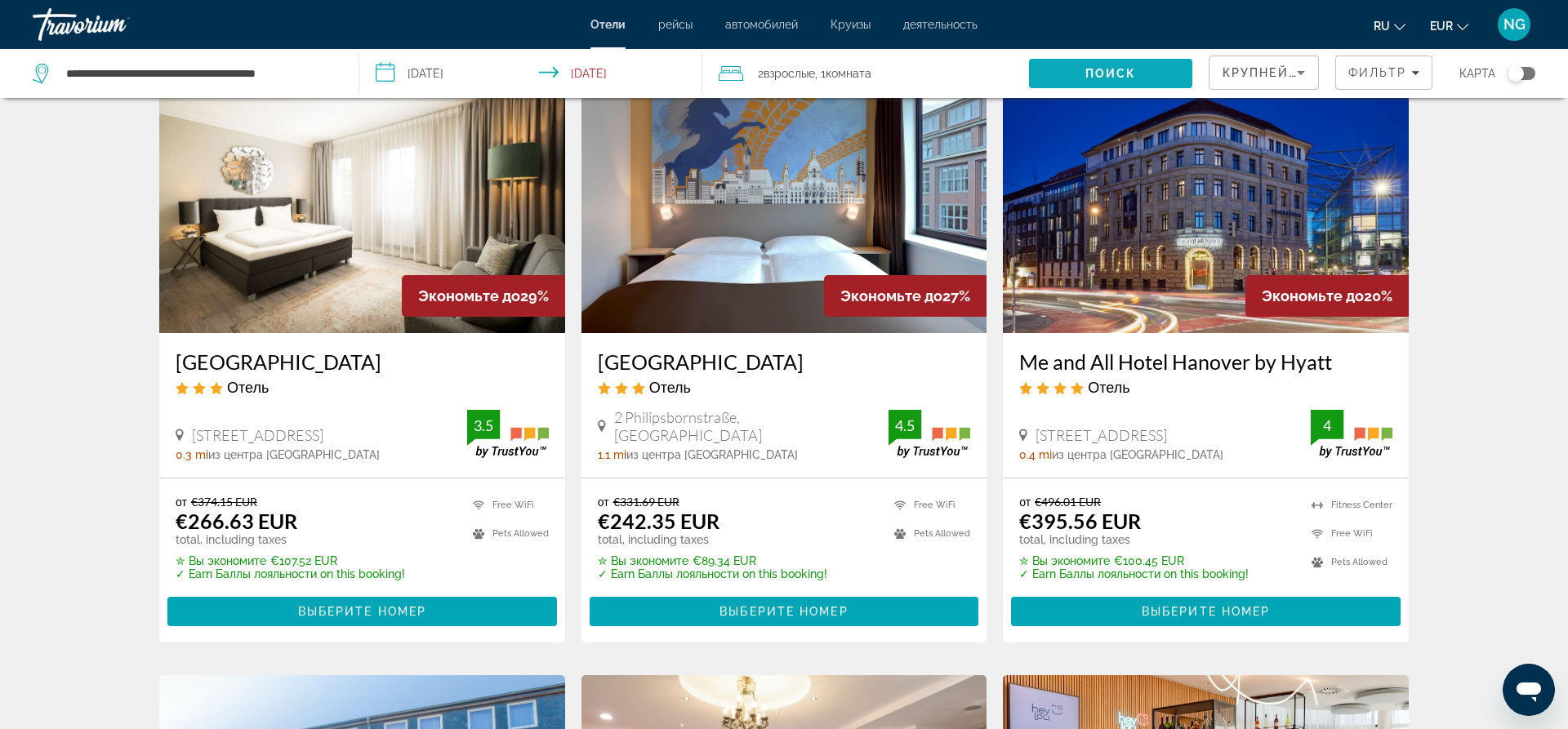
click at [1095, 79] on span "Поиск" at bounding box center [1111, 73] width 52 height 13
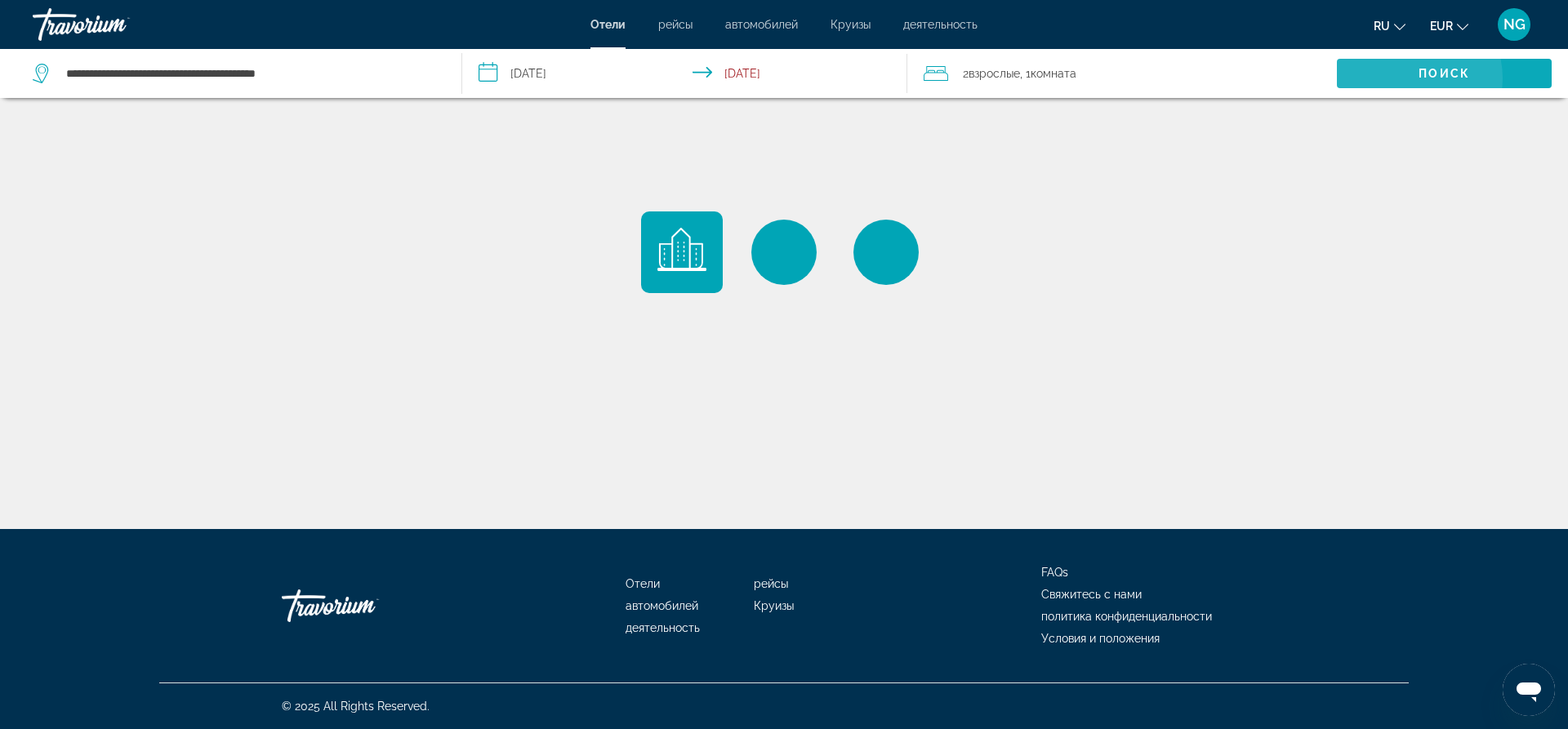
scroll to position [0, 0]
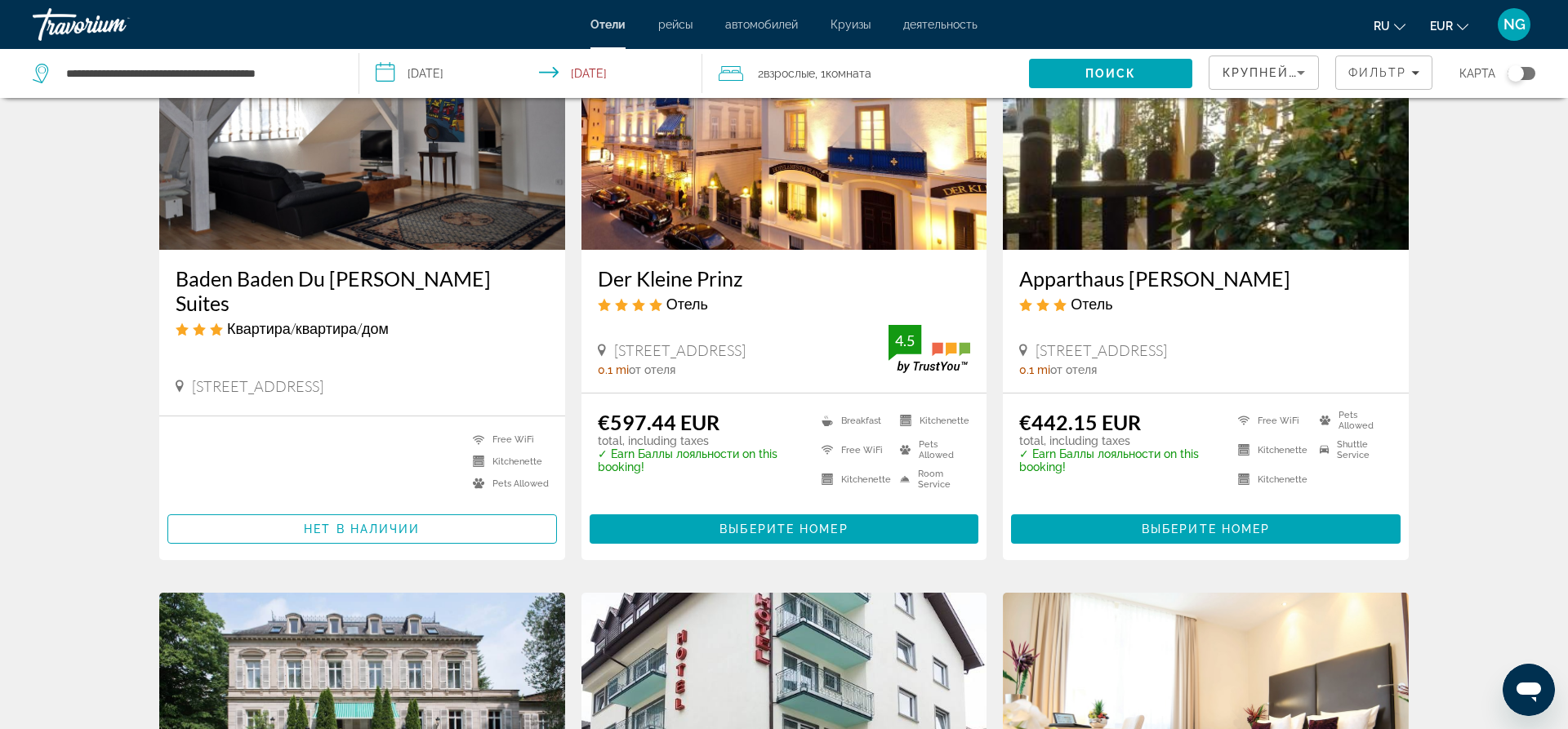
scroll to position [84, 0]
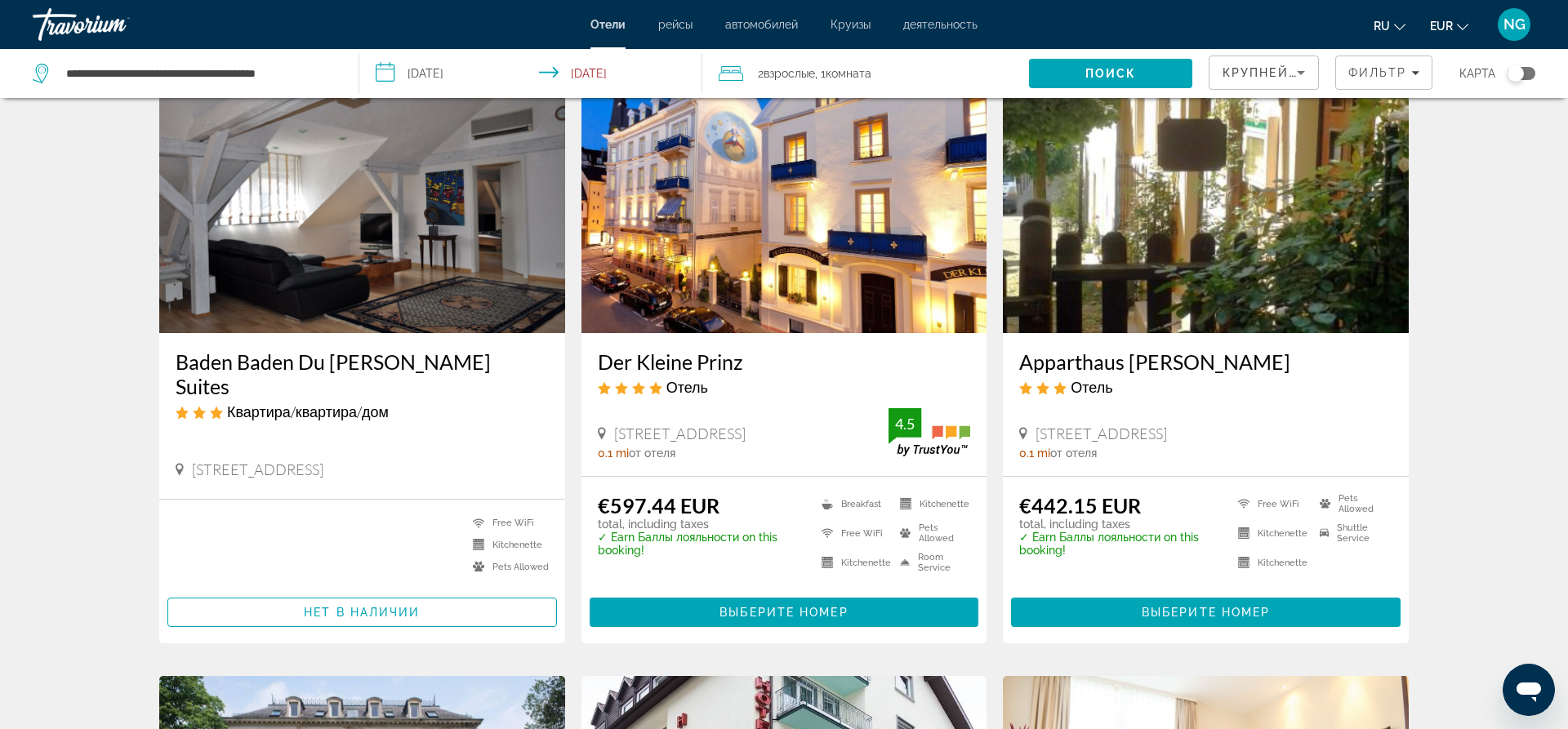
drag, startPoint x: 593, startPoint y: 360, endPoint x: 744, endPoint y: 358, distance: 151.0
click at [744, 358] on div "Der Kleine Prinz Отель [STREET_ADDRESS] 0.1 mi от отеля 4.5" at bounding box center [784, 404] width 406 height 143
copy h3 "Der Kleine Prinz"
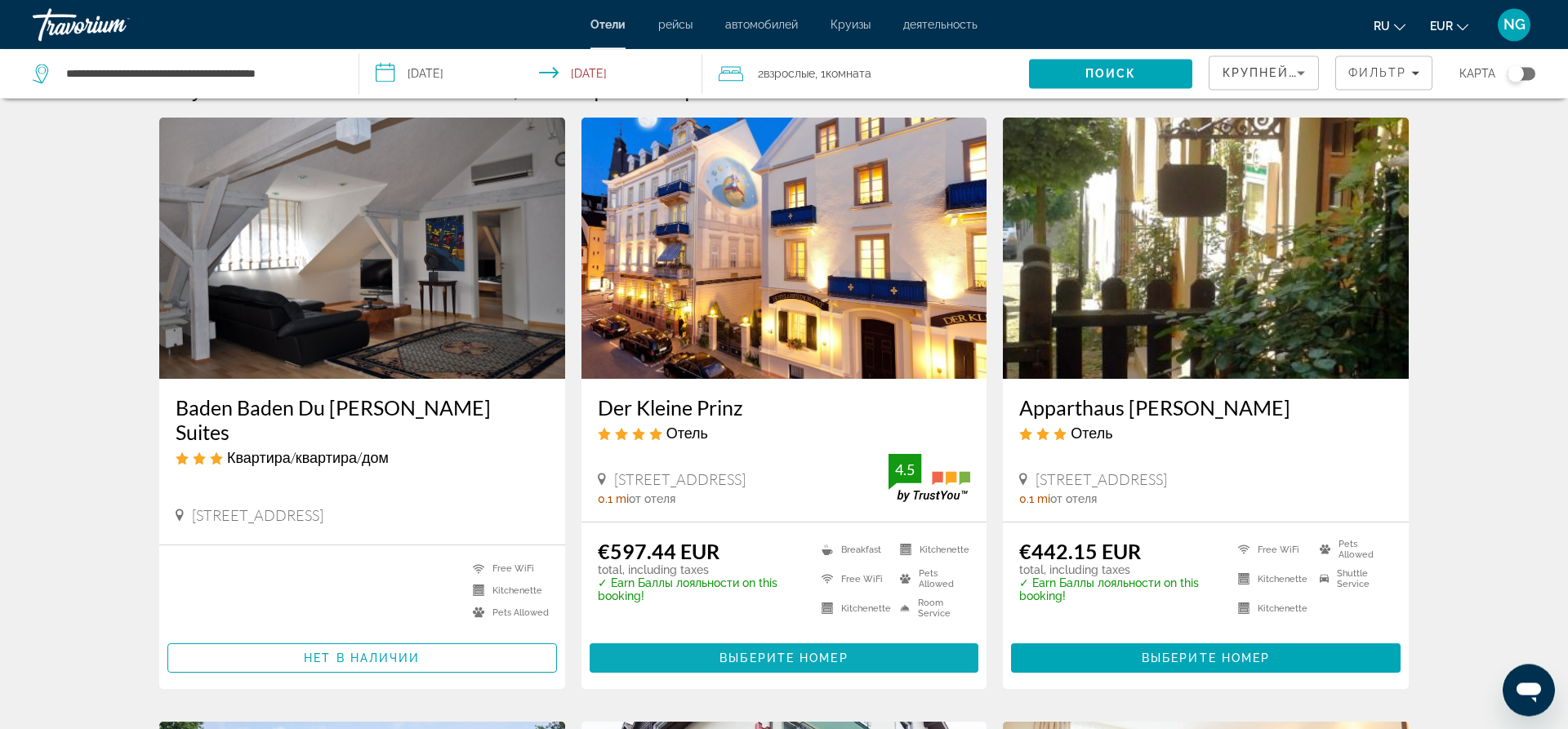
scroll to position [0, 0]
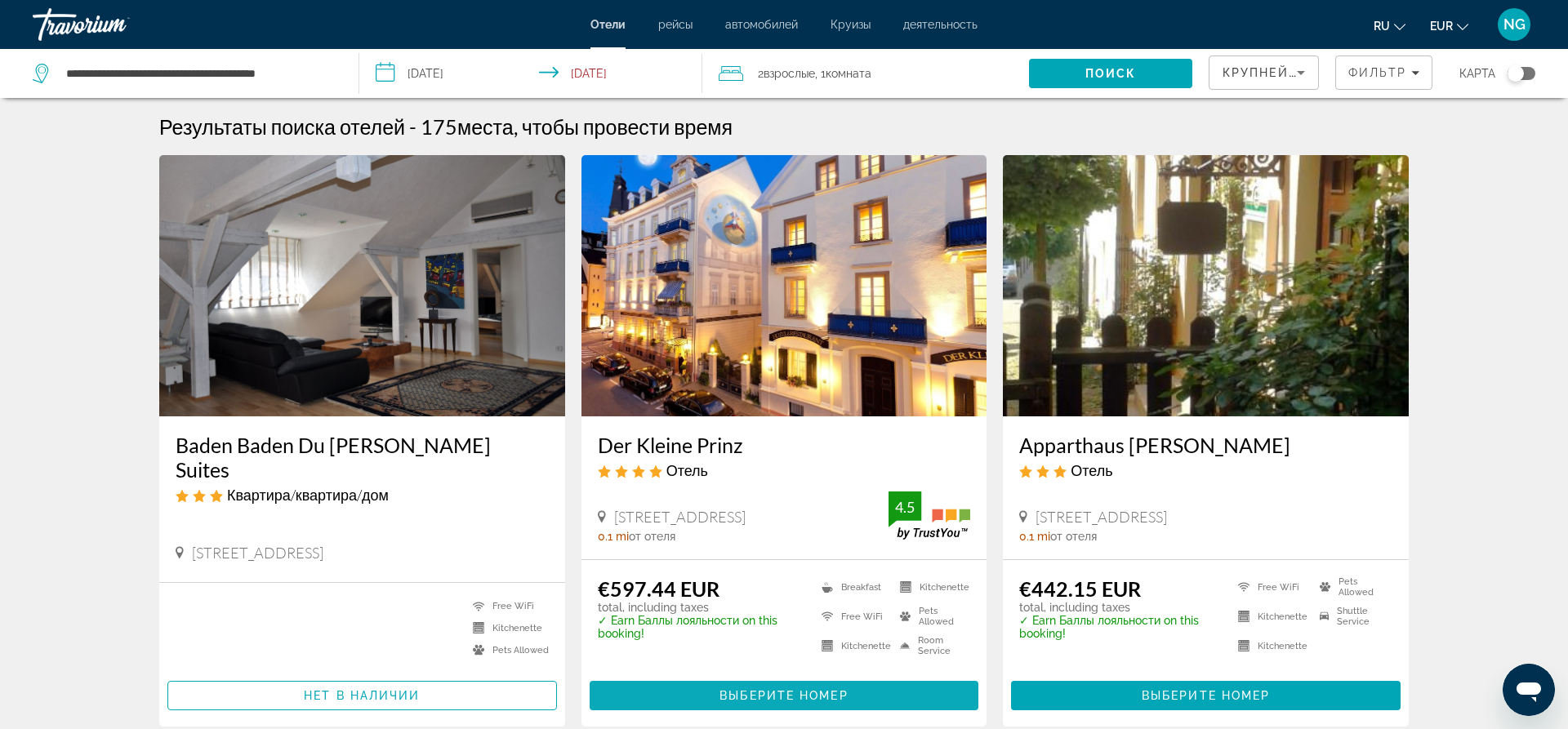
click at [883, 596] on li "Breakfast" at bounding box center [853, 587] width 79 height 21
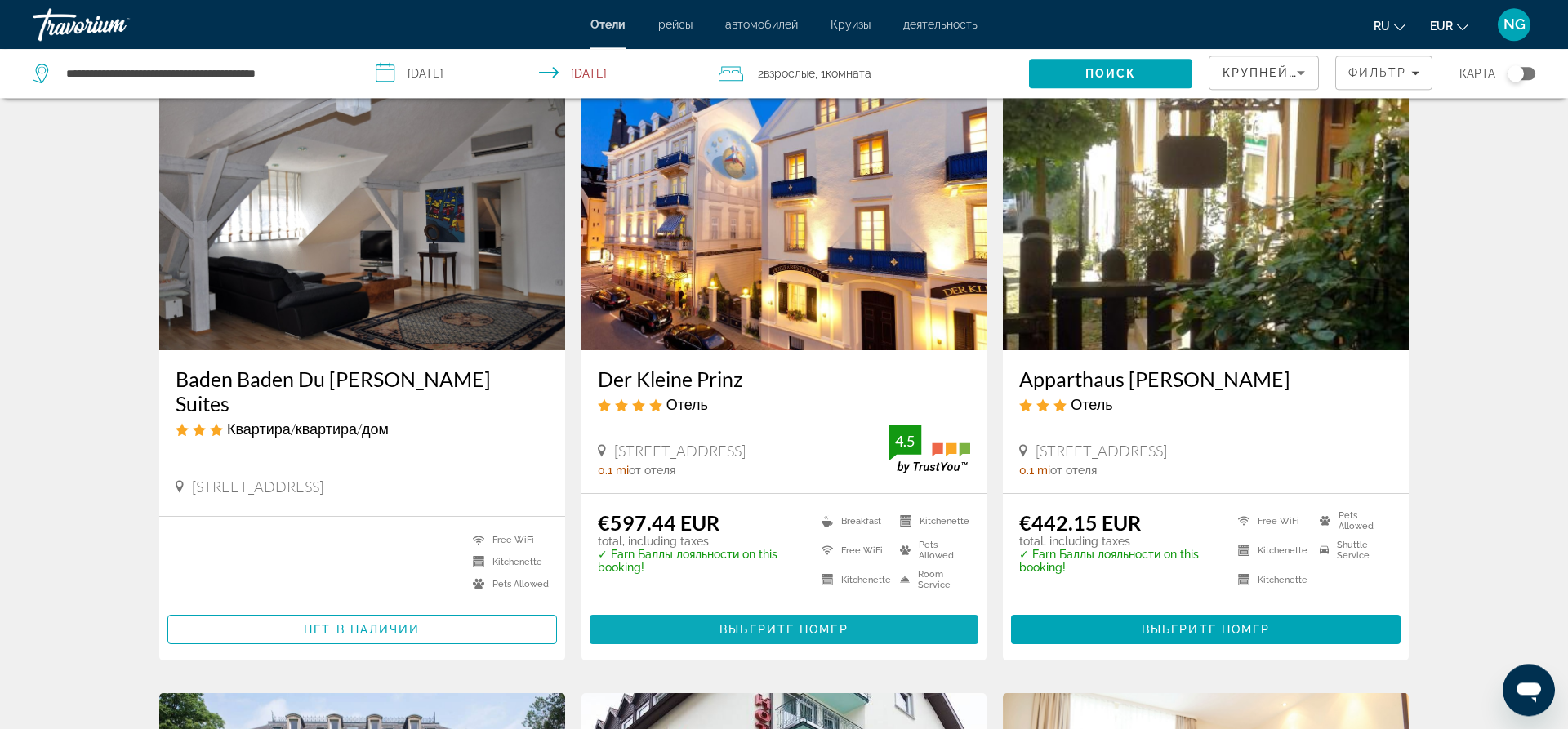
scroll to position [84, 0]
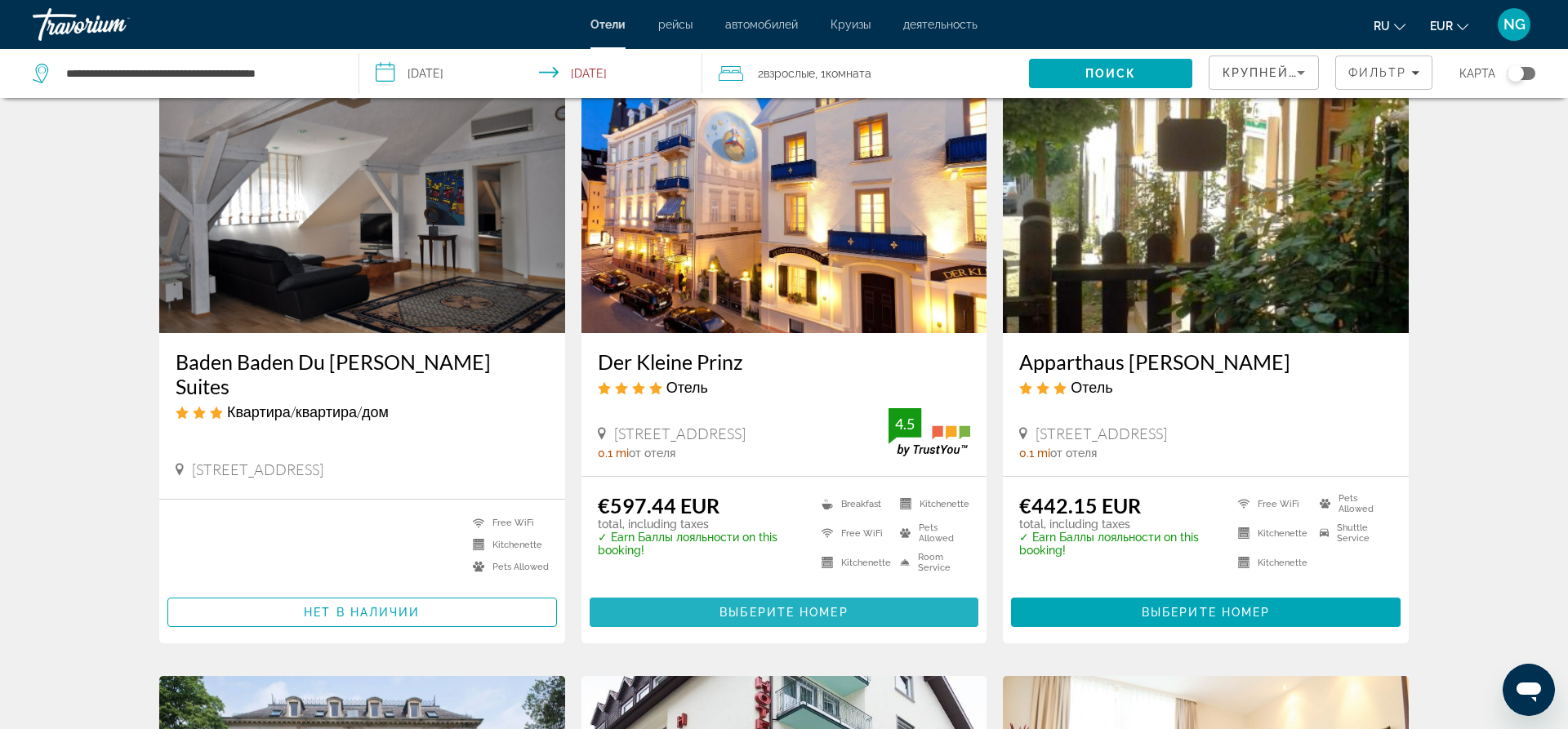
click at [818, 606] on span "Выберите номер" at bounding box center [784, 612] width 128 height 13
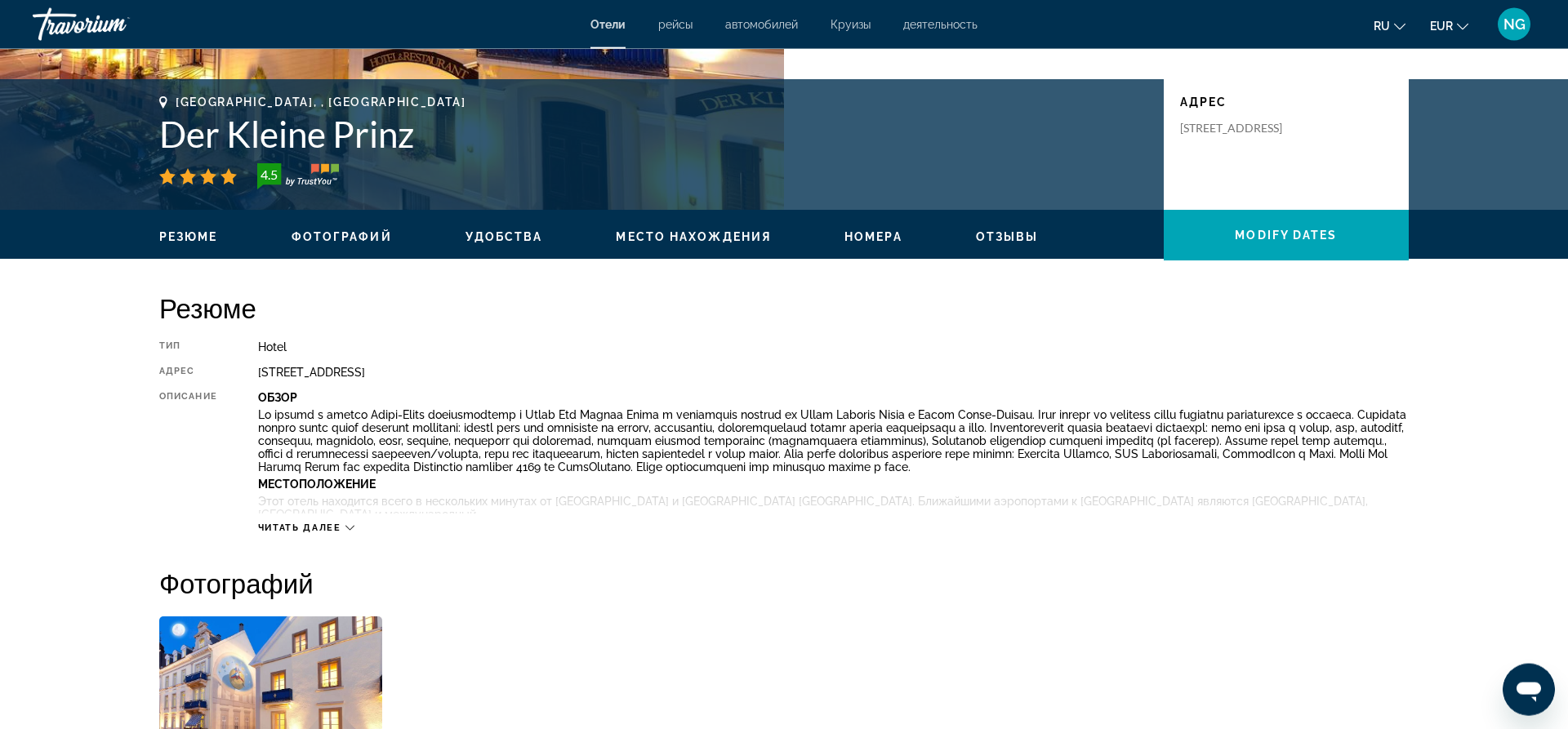
scroll to position [250, 0]
